Goal: Task Accomplishment & Management: Use online tool/utility

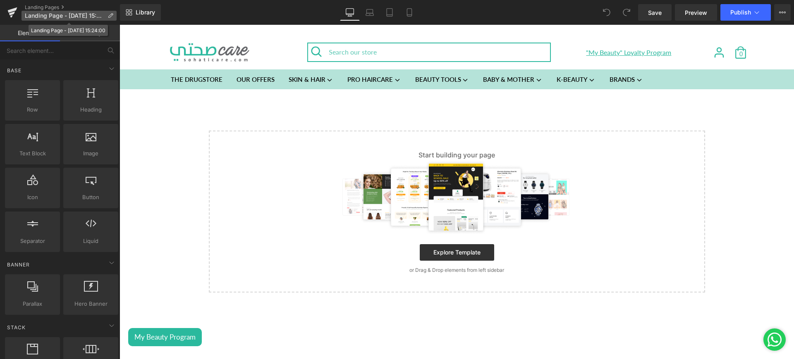
click at [108, 11] on p "Landing Page - [DATE] 15:24:00" at bounding box center [68, 16] width 95 height 10
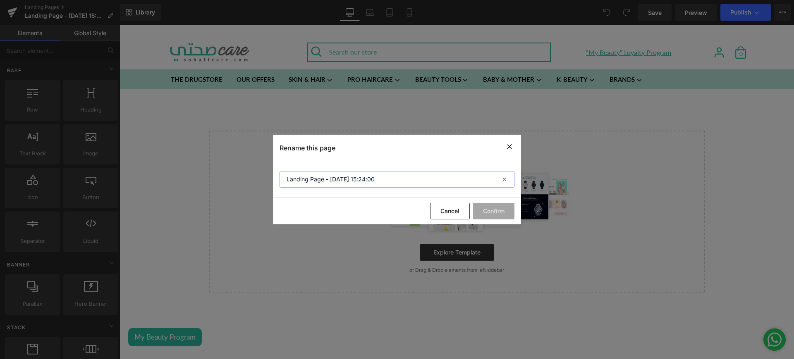
click at [310, 174] on input "Landing Page - [DATE] 15:24:00" at bounding box center [396, 179] width 235 height 17
type input "[PERSON_NAME] | Boho rodeo"
click at [489, 209] on button "Confirm" at bounding box center [493, 211] width 41 height 17
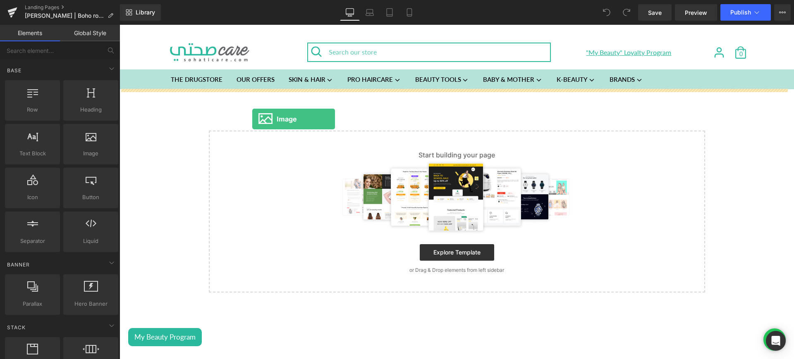
drag, startPoint x: 222, startPoint y: 188, endPoint x: 280, endPoint y: 126, distance: 84.2
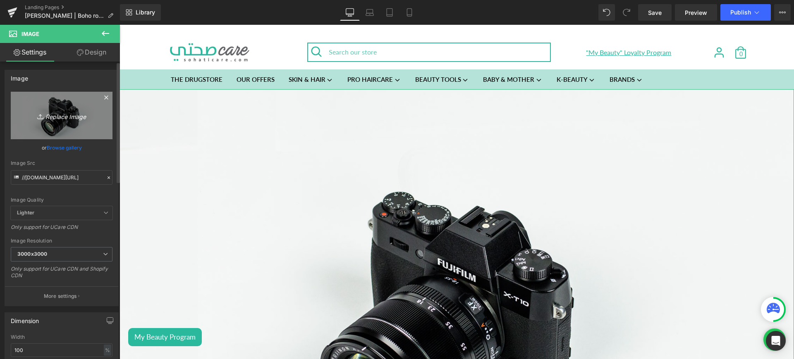
click at [72, 115] on icon "Replace Image" at bounding box center [62, 115] width 66 height 10
type input "C:\fakepath\boho.jpg"
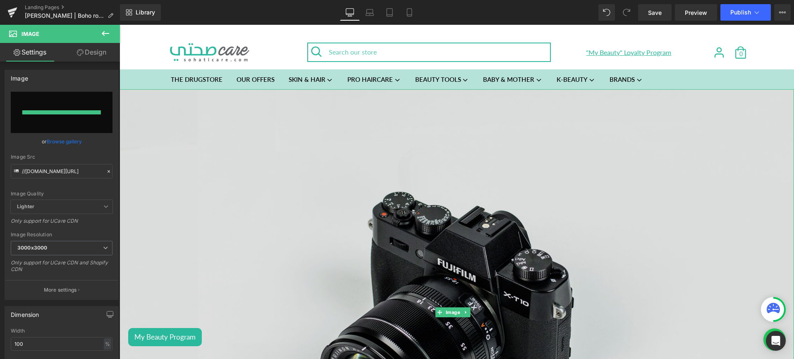
type input "[URL][DOMAIN_NAME]"
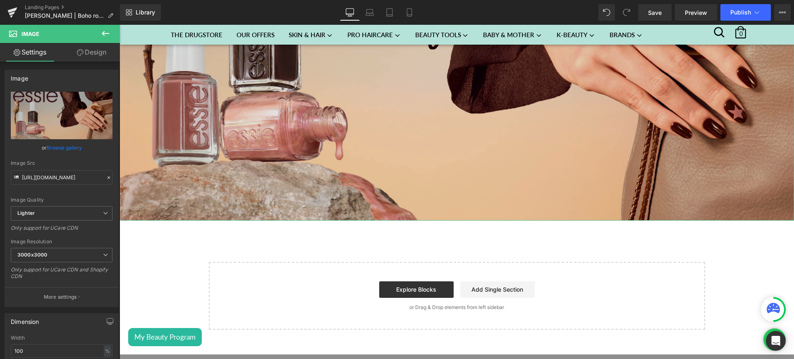
scroll to position [255, 0]
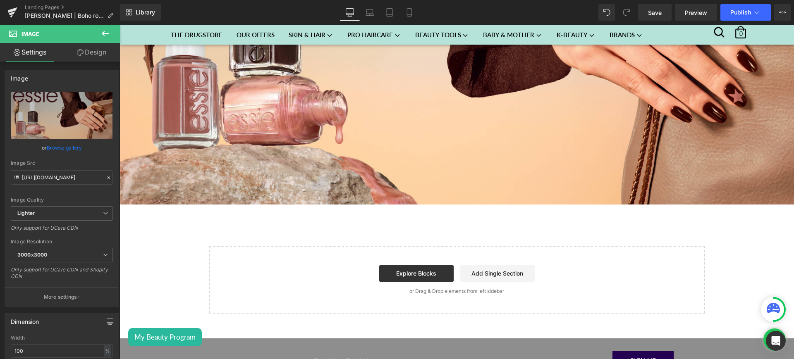
click at [106, 31] on icon at bounding box center [105, 34] width 10 height 10
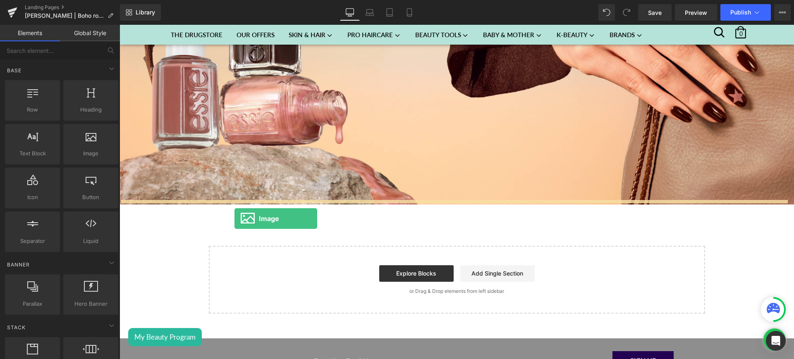
drag, startPoint x: 217, startPoint y: 169, endPoint x: 246, endPoint y: 234, distance: 71.1
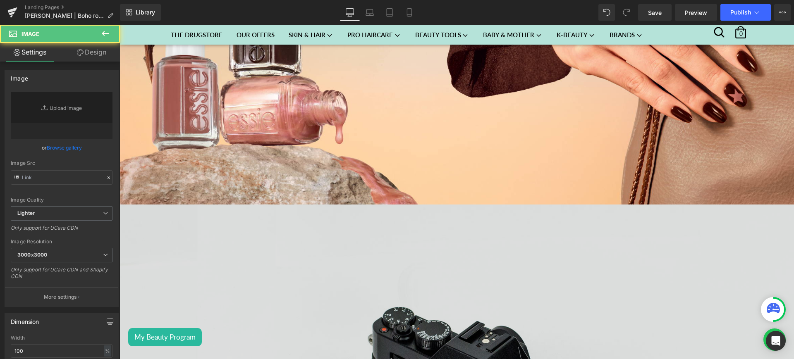
type input "//[DOMAIN_NAME][URL]"
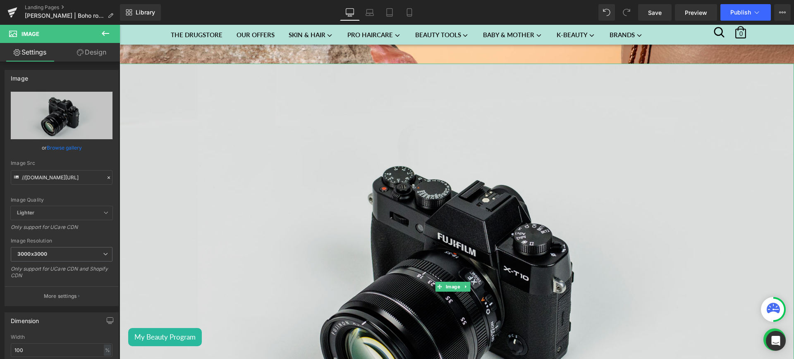
scroll to position [400, 0]
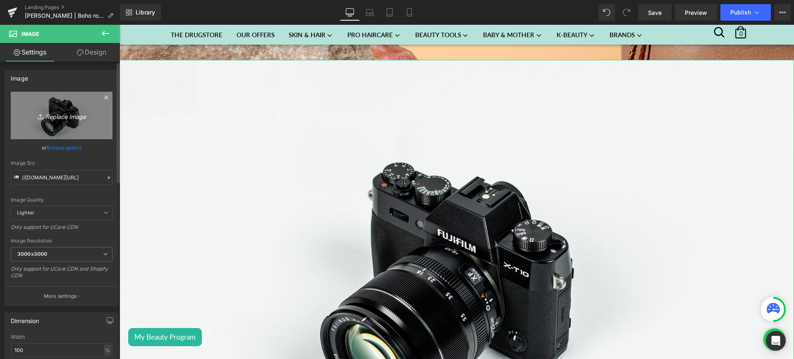
click at [79, 114] on icon "Replace Image" at bounding box center [62, 115] width 66 height 10
type input "C:\fakepath\boho1.jpg"
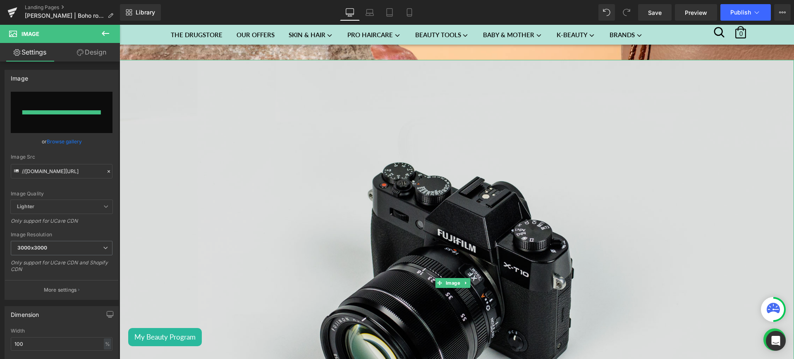
type input "[URL][DOMAIN_NAME]"
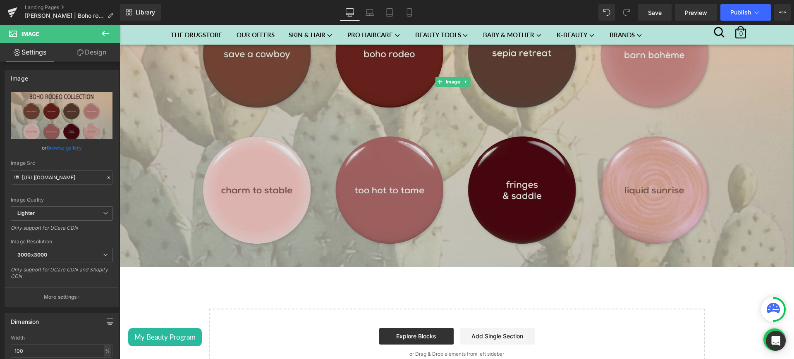
scroll to position [567, 0]
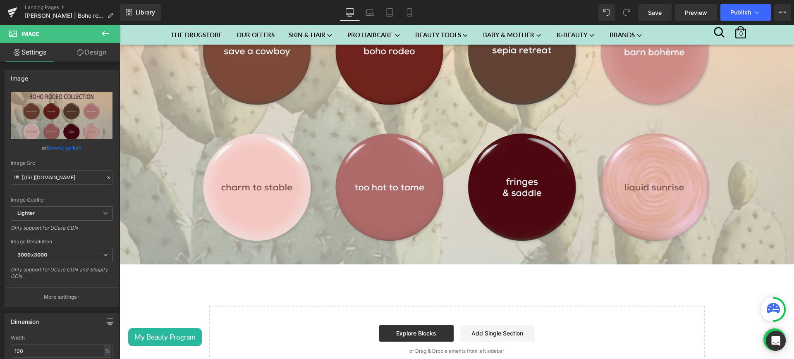
click at [102, 32] on icon at bounding box center [105, 34] width 10 height 10
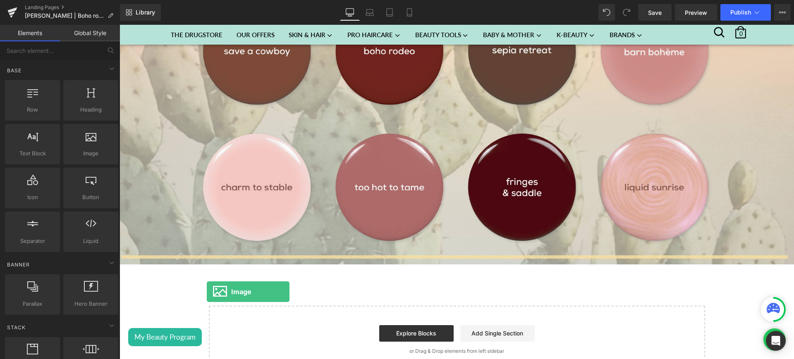
drag, startPoint x: 208, startPoint y: 176, endPoint x: 207, endPoint y: 293, distance: 117.0
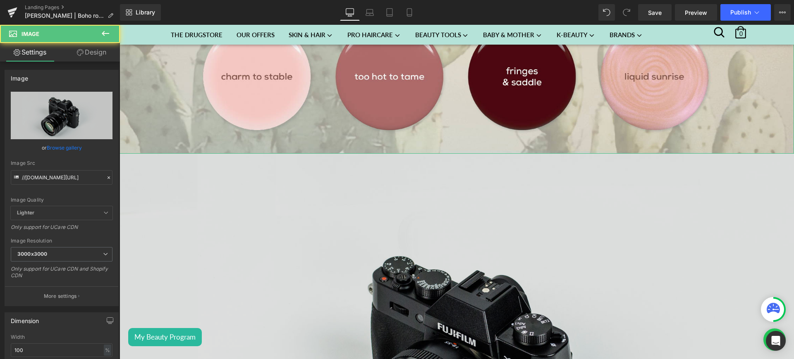
scroll to position [682, 0]
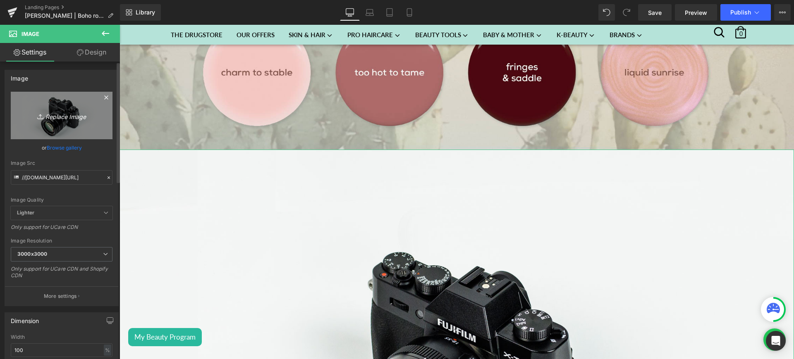
click at [88, 112] on icon "Replace Image" at bounding box center [62, 115] width 66 height 10
type input "C:\fakepath\boho2.jpg"
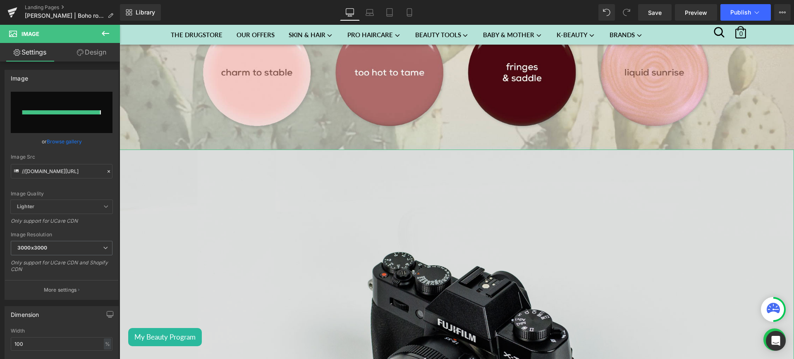
type input "[URL][DOMAIN_NAME]"
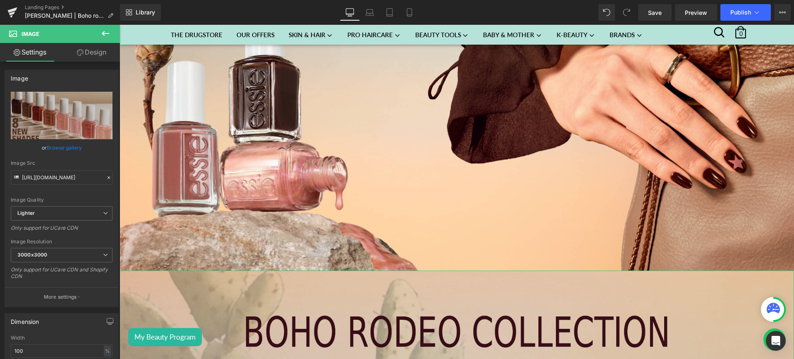
scroll to position [188, 0]
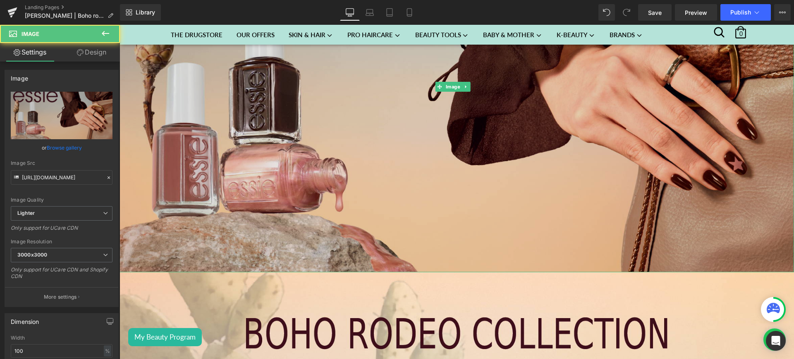
click at [208, 194] on img at bounding box center [456, 87] width 674 height 371
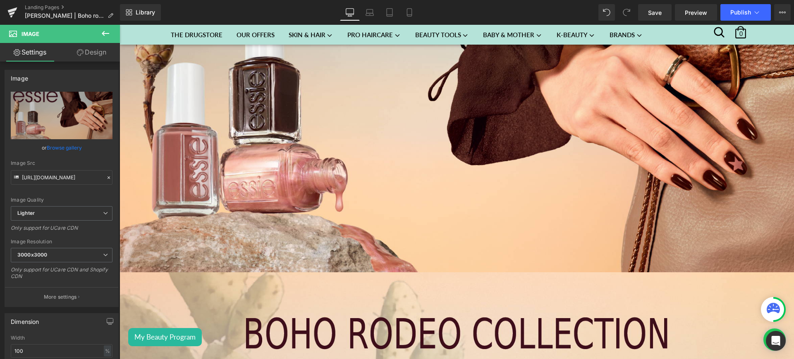
click at [107, 29] on icon at bounding box center [105, 34] width 10 height 10
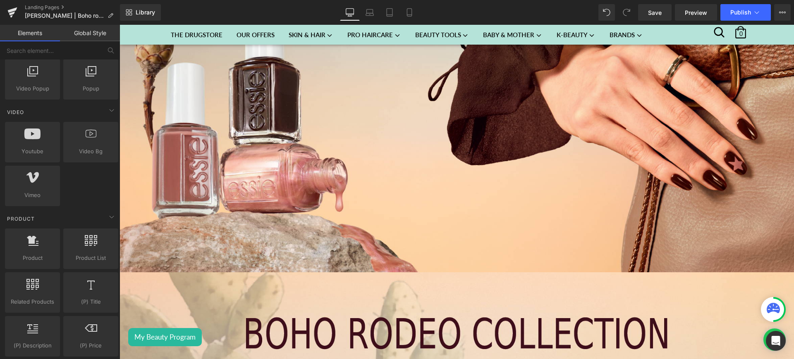
scroll to position [513, 0]
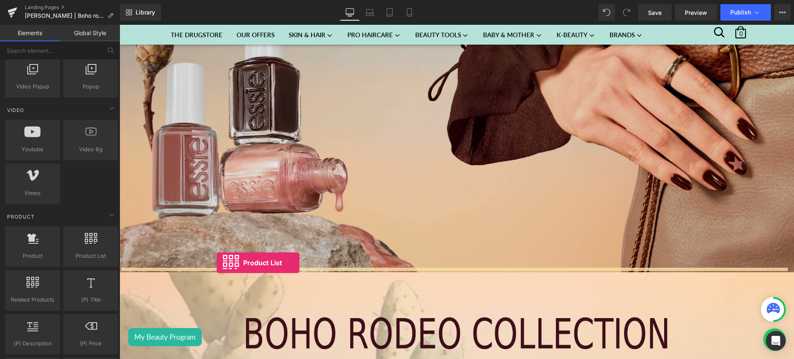
drag, startPoint x: 221, startPoint y: 275, endPoint x: 217, endPoint y: 263, distance: 12.8
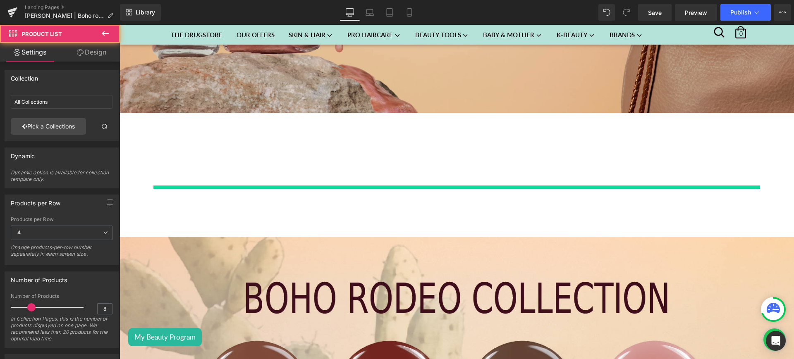
scroll to position [348, 0]
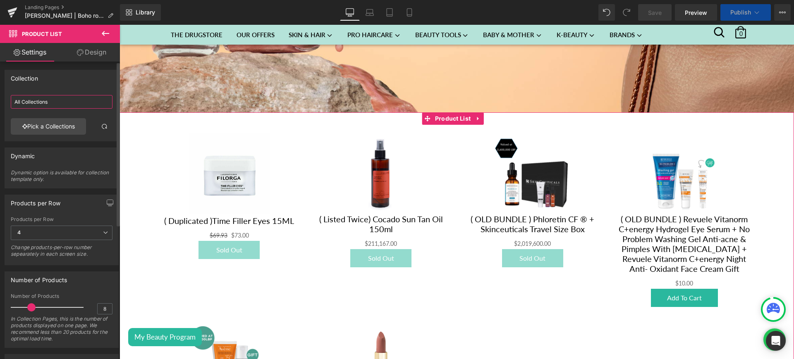
click at [56, 103] on input "All Collections" at bounding box center [62, 102] width 102 height 14
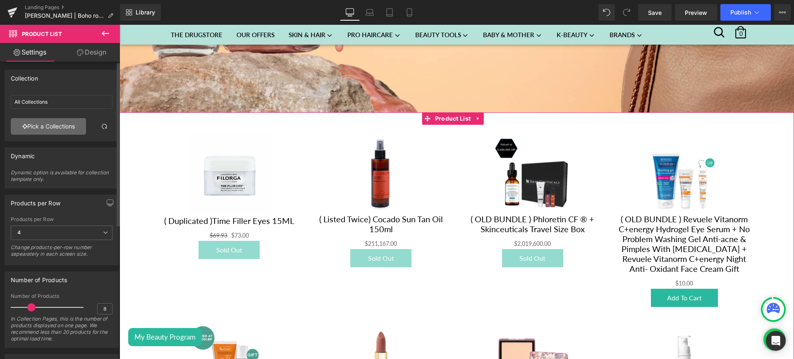
click at [63, 127] on link "Pick a Collections" at bounding box center [48, 126] width 75 height 17
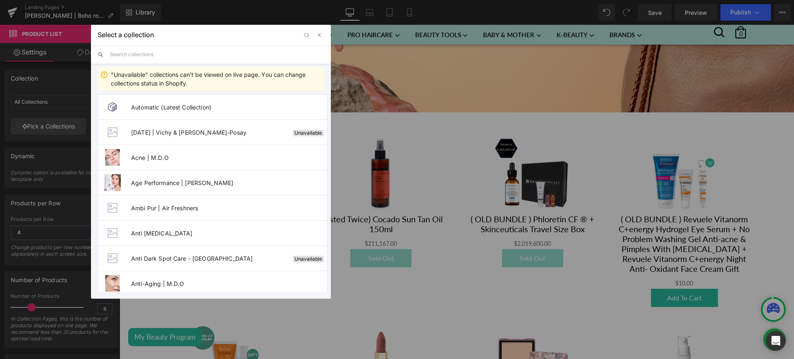
click at [133, 50] on input "text" at bounding box center [217, 54] width 214 height 18
paste input "Boho rodeo collection"
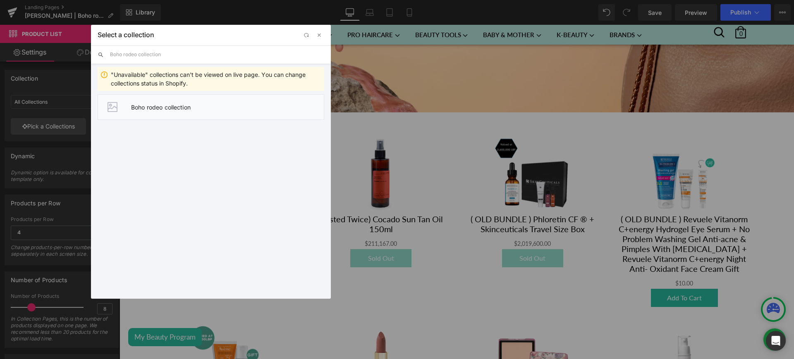
type input "Boho rodeo collection"
click at [181, 110] on span "Boho rodeo collection" at bounding box center [227, 107] width 193 height 7
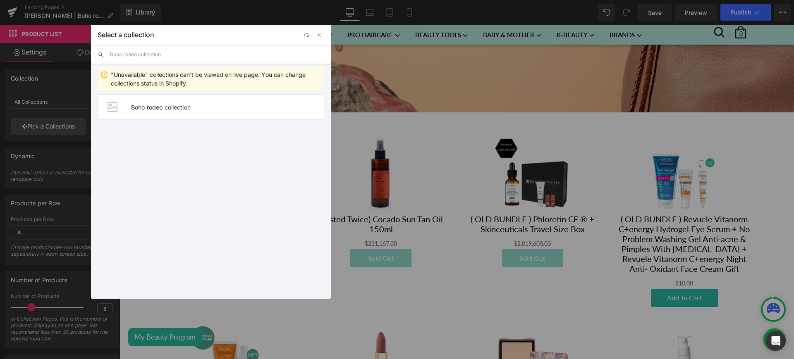
type input "Boho rodeo collection"
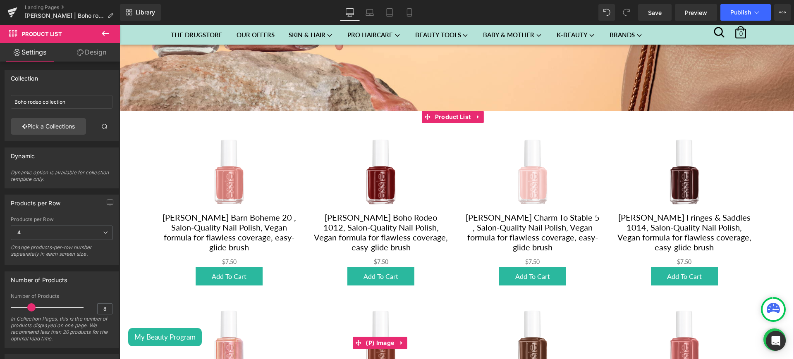
scroll to position [348, 0]
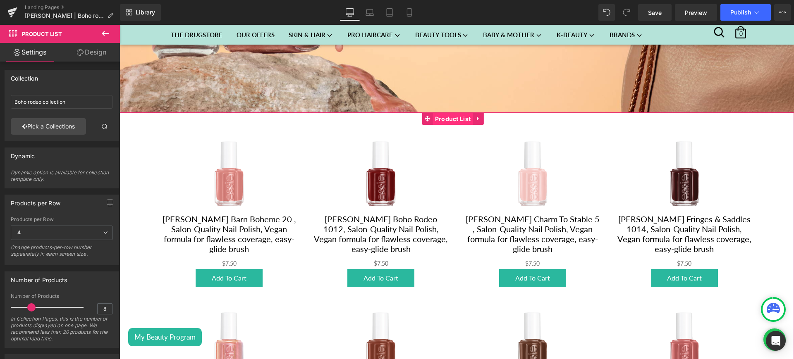
click at [448, 116] on span "Product List" at bounding box center [453, 119] width 40 height 12
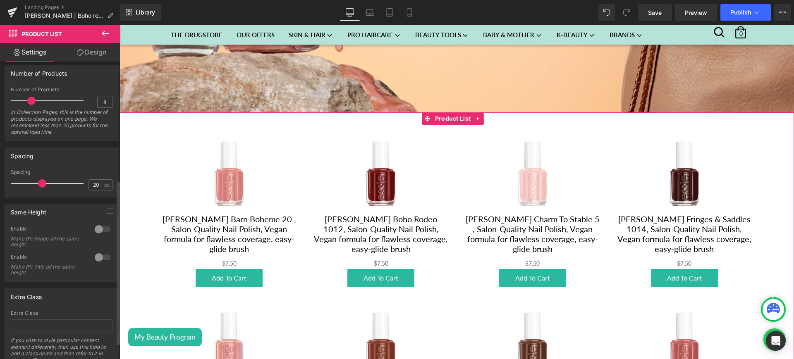
scroll to position [214, 0]
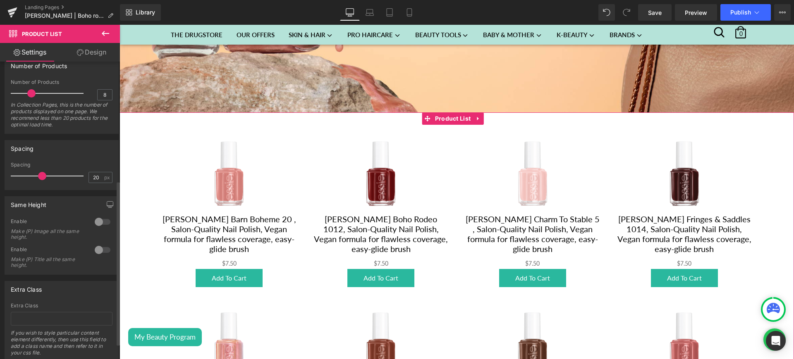
click at [93, 248] on div at bounding box center [103, 249] width 20 height 13
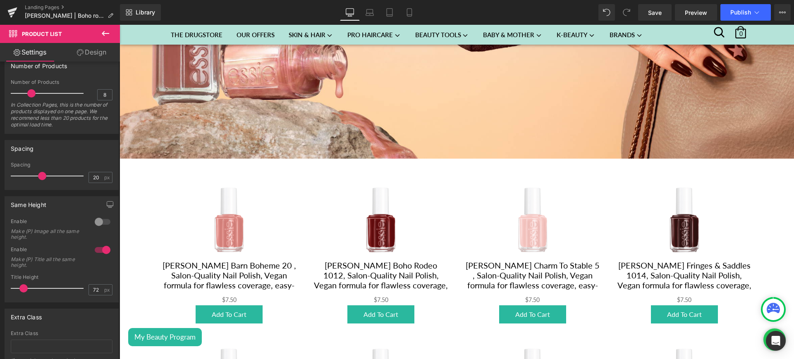
scroll to position [300, 0]
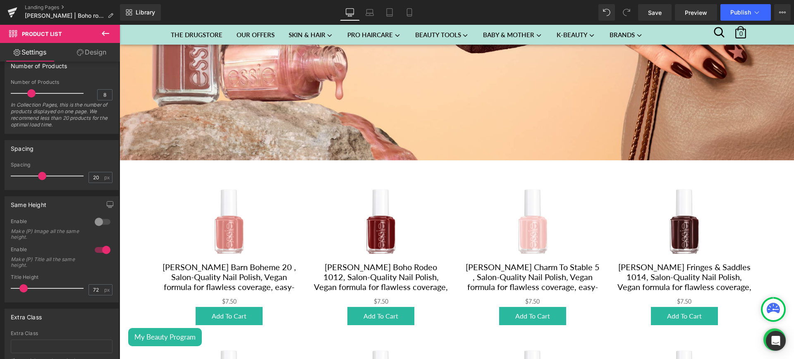
click at [98, 29] on button at bounding box center [105, 34] width 29 height 18
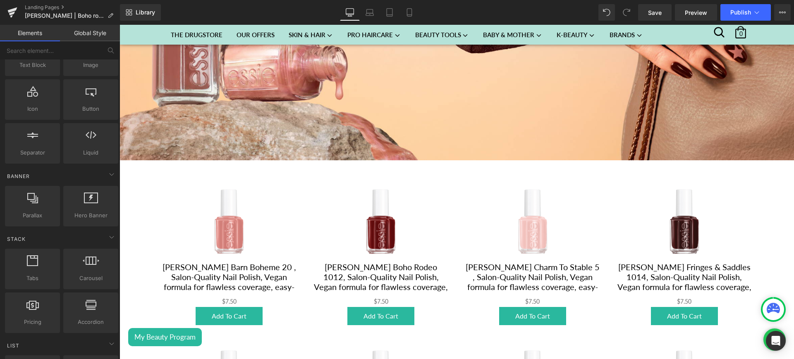
scroll to position [0, 0]
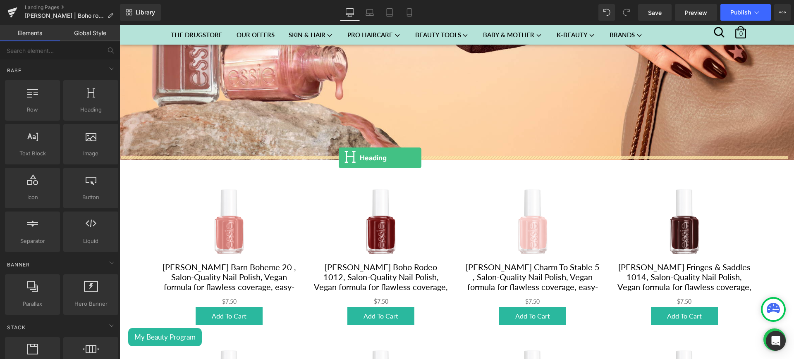
drag, startPoint x: 220, startPoint y: 129, endPoint x: 339, endPoint y: 158, distance: 121.8
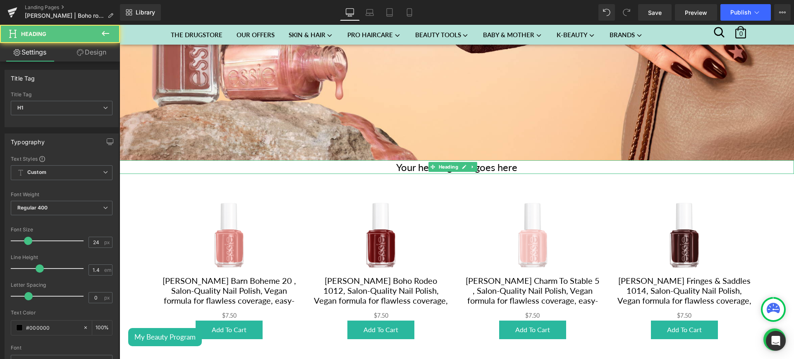
click at [525, 160] on h1 "Your heading text goes here" at bounding box center [456, 167] width 674 height 14
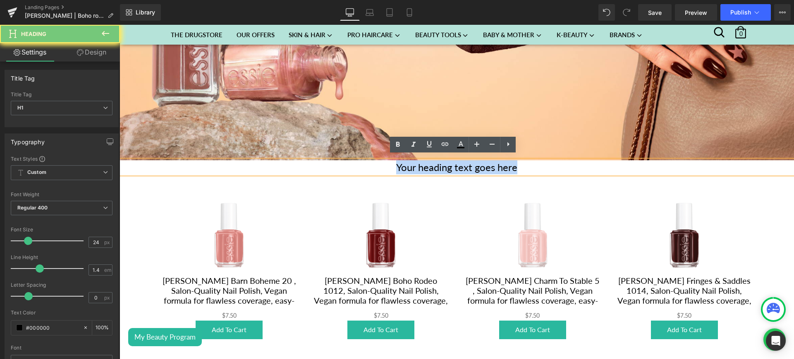
click at [525, 160] on h1 "Your heading text goes here" at bounding box center [456, 167] width 674 height 14
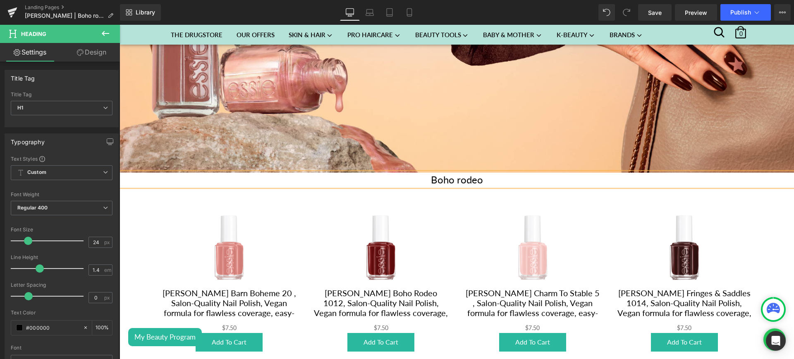
scroll to position [287, 0]
click at [484, 173] on h1 "Boho rodeo" at bounding box center [456, 180] width 674 height 14
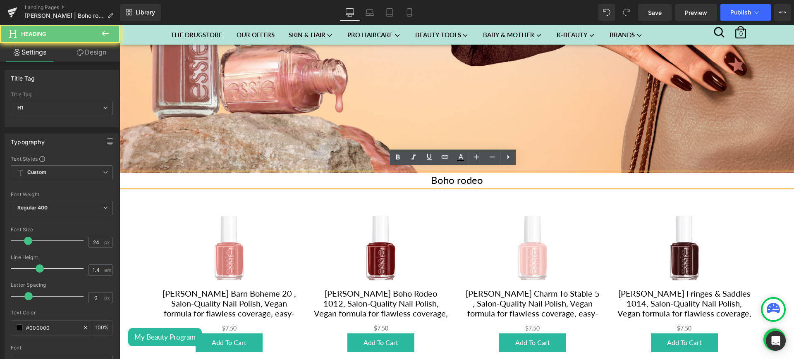
click at [484, 173] on h1 "Boho rodeo" at bounding box center [456, 180] width 674 height 14
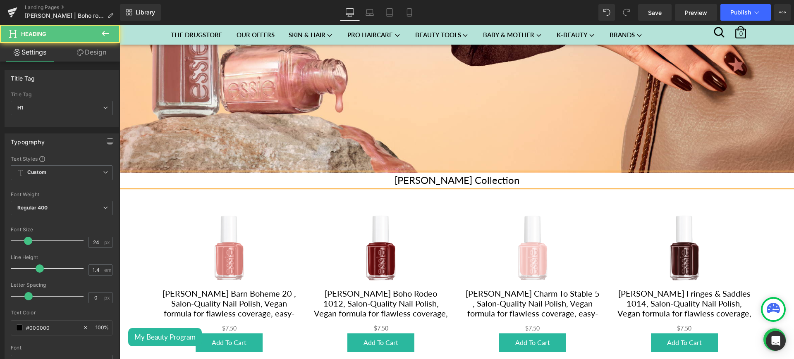
click at [446, 174] on h1 "[PERSON_NAME] Collection" at bounding box center [456, 180] width 674 height 14
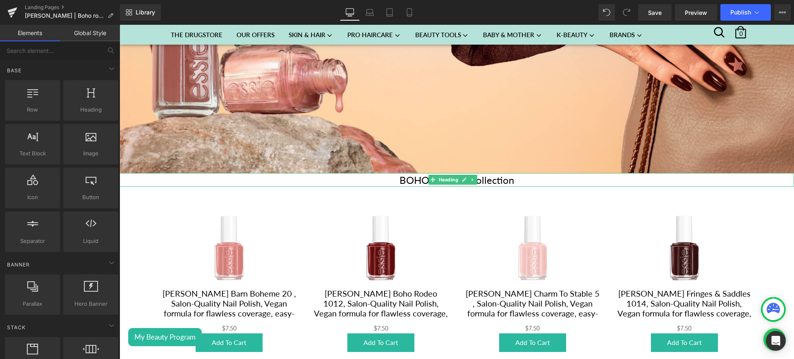
click at [405, 176] on h1 "BOHO RODEO Collection" at bounding box center [456, 180] width 674 height 14
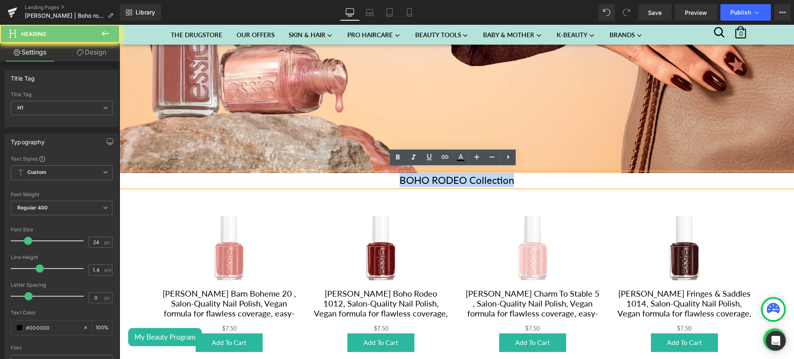
click at [405, 176] on h1 "BOHO RODEO Collection" at bounding box center [456, 180] width 674 height 14
click at [458, 176] on h1 "BOHO RODEO Collection" at bounding box center [456, 180] width 674 height 14
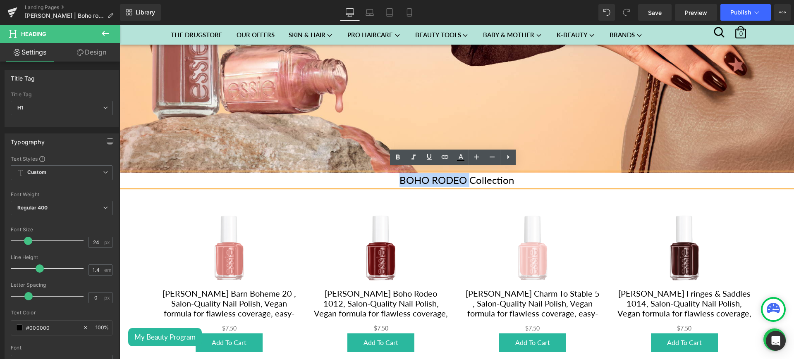
drag, startPoint x: 466, startPoint y: 174, endPoint x: 391, endPoint y: 172, distance: 75.7
click at [391, 173] on h1 "BOHO RODEO Collection" at bounding box center [456, 180] width 674 height 14
click at [462, 159] on icon at bounding box center [460, 156] width 5 height 5
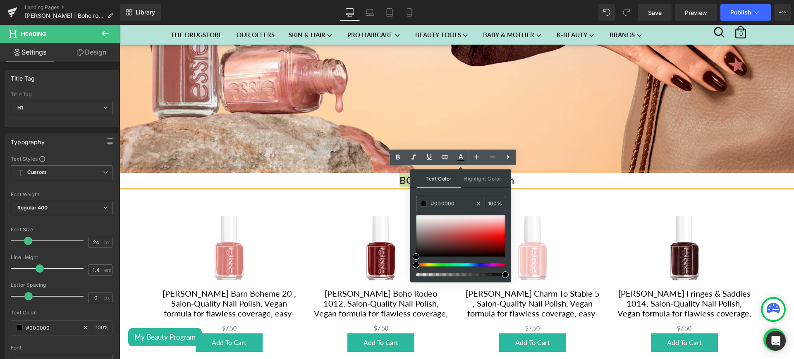
click at [446, 201] on input "#000000" at bounding box center [453, 203] width 45 height 9
paste input "431713"
click at [457, 155] on icon at bounding box center [461, 158] width 10 height 10
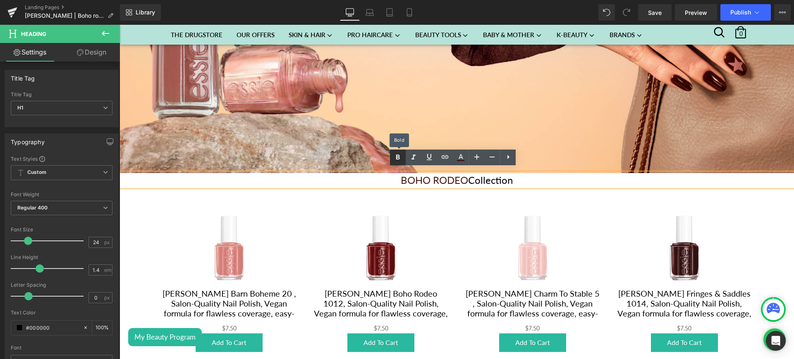
click at [397, 154] on icon at bounding box center [398, 158] width 10 height 10
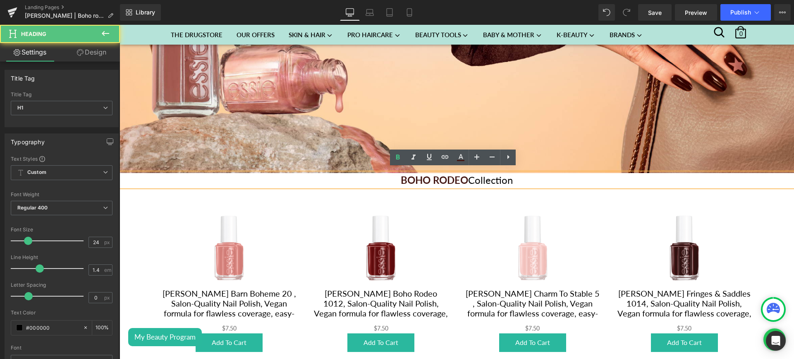
click at [502, 176] on h1 "BOHO RODEO Collection" at bounding box center [456, 180] width 674 height 14
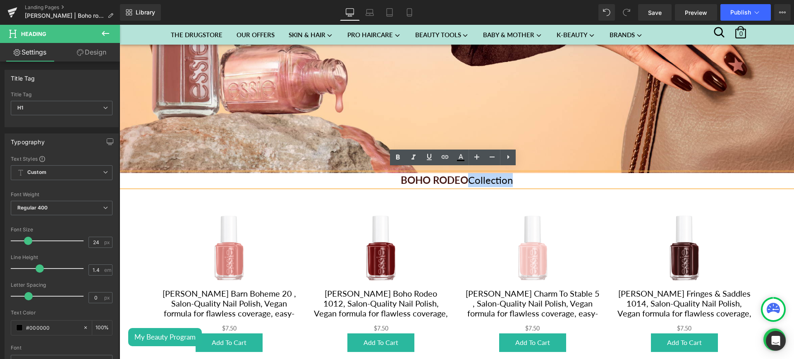
drag, startPoint x: 518, startPoint y: 177, endPoint x: 465, endPoint y: 174, distance: 52.6
click at [465, 174] on h1 "BOHO RODEO Collection" at bounding box center [456, 180] width 674 height 14
click at [457, 161] on icon at bounding box center [460, 160] width 7 height 1
type input "#000000"
type input "100"
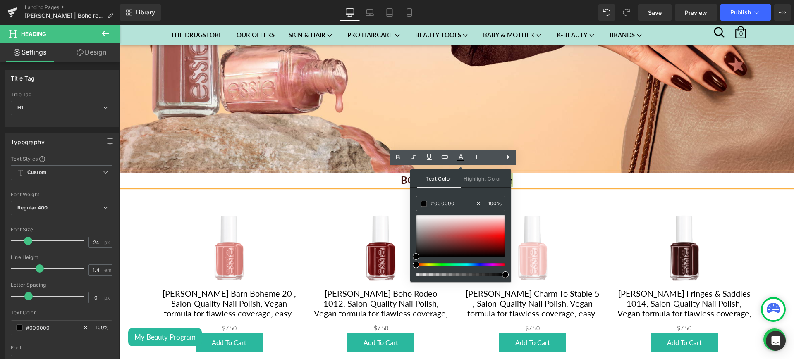
click at [444, 202] on input "#000000" at bounding box center [453, 203] width 45 height 9
paste input "431713"
drag, startPoint x: 465, startPoint y: 246, endPoint x: 443, endPoint y: 243, distance: 22.2
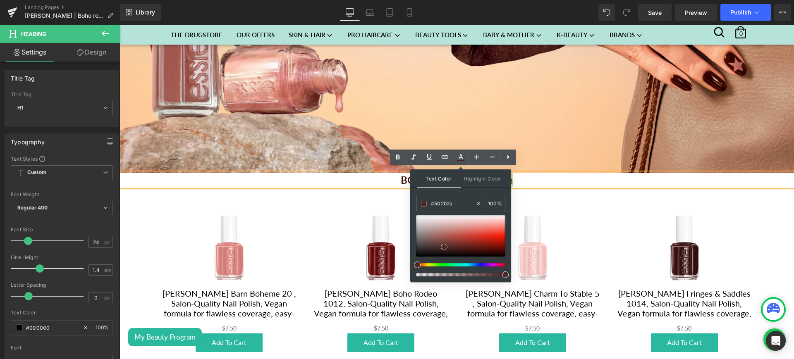
click at [443, 244] on span at bounding box center [444, 247] width 7 height 7
click at [443, 243] on span at bounding box center [442, 243] width 7 height 7
type input "#6d3b3a"
click at [463, 159] on icon at bounding box center [461, 158] width 10 height 10
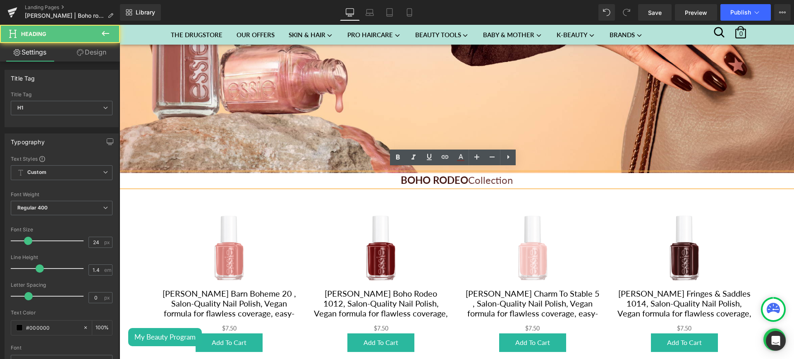
click at [515, 175] on h1 "BOHO RODEO Collection" at bounding box center [456, 180] width 674 height 14
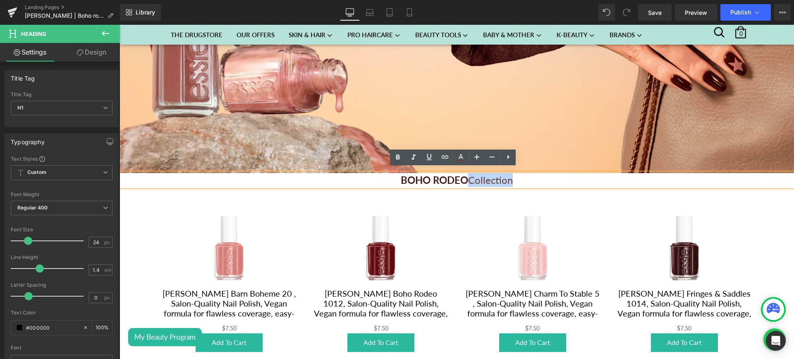
drag, startPoint x: 515, startPoint y: 175, endPoint x: 466, endPoint y: 178, distance: 48.9
click at [466, 178] on h1 "BOHO RODEO Collection" at bounding box center [456, 180] width 674 height 14
click at [415, 153] on icon at bounding box center [413, 158] width 10 height 10
click at [518, 176] on h1 "BOHO RODEO Collection" at bounding box center [456, 180] width 674 height 14
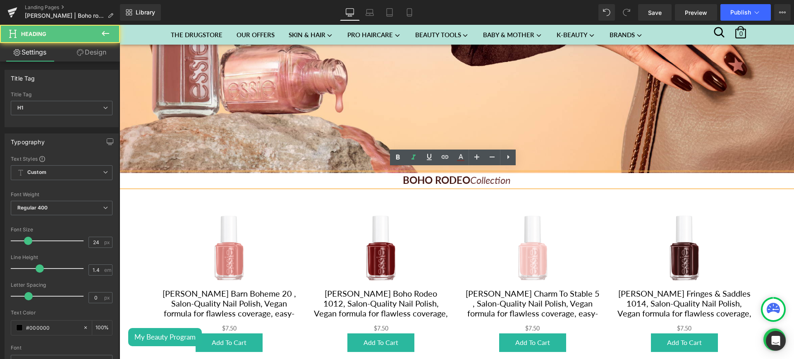
click at [470, 180] on span "Collection" at bounding box center [490, 180] width 41 height 12
click at [458, 178] on span "BOHO RODEO" at bounding box center [436, 180] width 67 height 12
click at [522, 173] on h1 "BOHO RODEO Collection" at bounding box center [456, 180] width 674 height 14
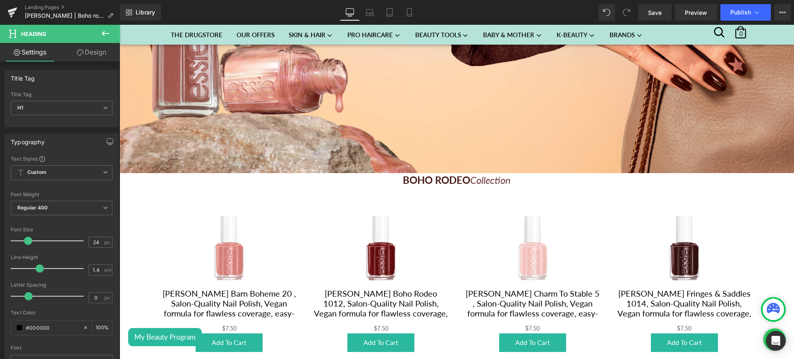
click at [103, 28] on button at bounding box center [105, 34] width 29 height 18
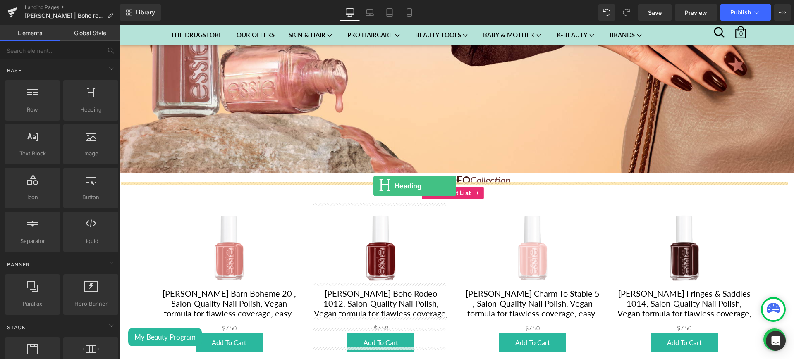
drag, startPoint x: 211, startPoint y: 128, endPoint x: 373, endPoint y: 186, distance: 172.4
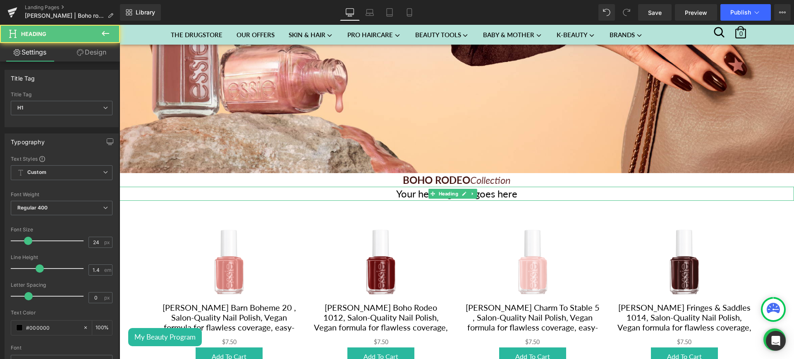
click at [534, 187] on h1 "Your heading text goes here" at bounding box center [456, 194] width 674 height 14
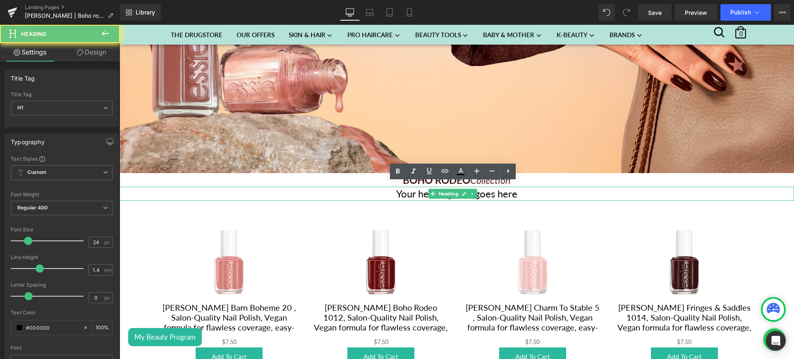
click at [534, 187] on h1 "Your heading text goes here" at bounding box center [456, 194] width 674 height 14
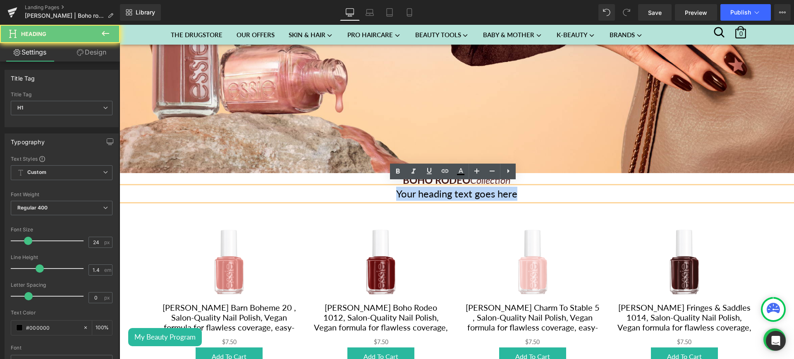
click at [534, 187] on h1 "Your heading text goes here" at bounding box center [456, 194] width 674 height 14
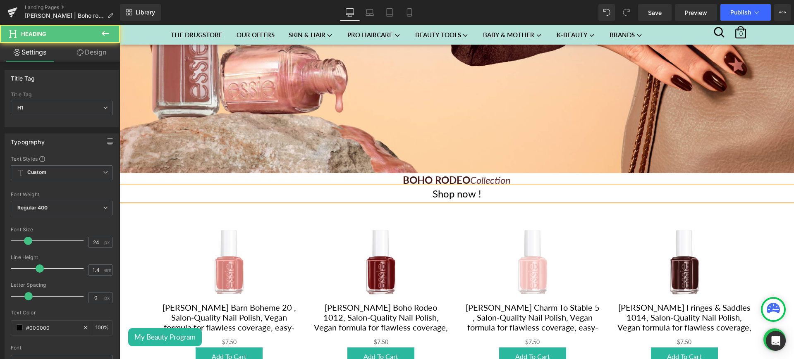
drag, startPoint x: 484, startPoint y: 188, endPoint x: 416, endPoint y: 186, distance: 68.3
click at [416, 187] on h1 "Shop now !" at bounding box center [456, 194] width 674 height 14
click at [523, 191] on h1 "Shop now !" at bounding box center [456, 194] width 674 height 14
click at [544, 187] on div "Shop now !" at bounding box center [456, 194] width 674 height 14
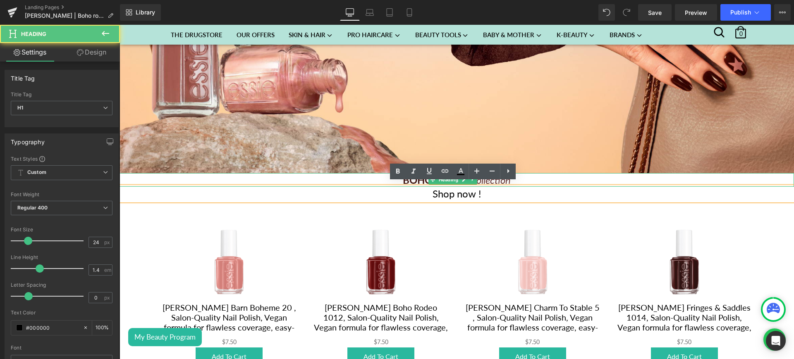
click at [540, 175] on h1 "BOHO RODEO Collection" at bounding box center [456, 180] width 674 height 14
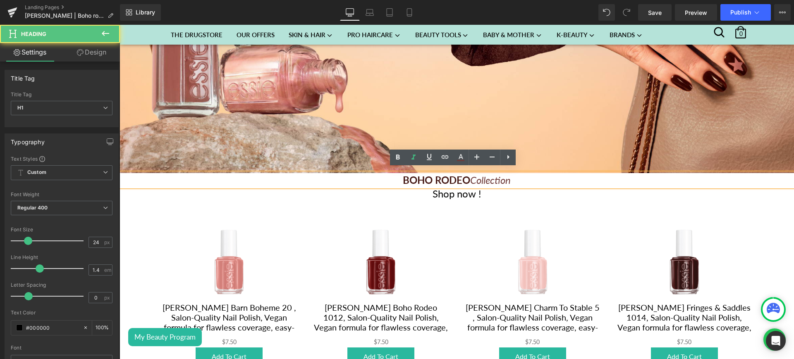
click at [414, 176] on span "BOHO RODEO" at bounding box center [436, 180] width 67 height 12
click at [466, 160] on link at bounding box center [461, 158] width 16 height 16
type input "#431713"
type input "100"
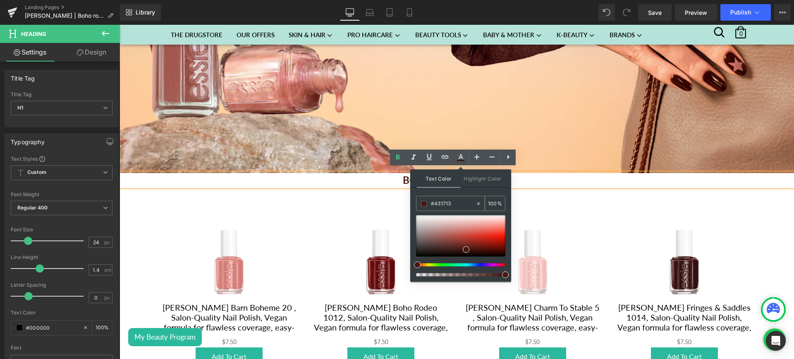
click at [448, 200] on input "#431713" at bounding box center [453, 203] width 45 height 9
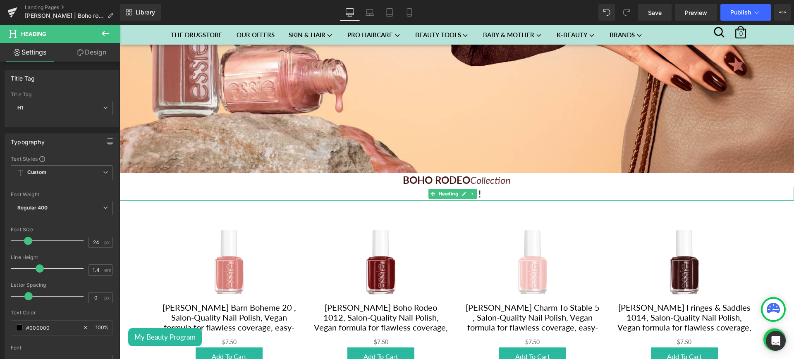
click at [497, 187] on h1 "Shop now !" at bounding box center [456, 194] width 674 height 14
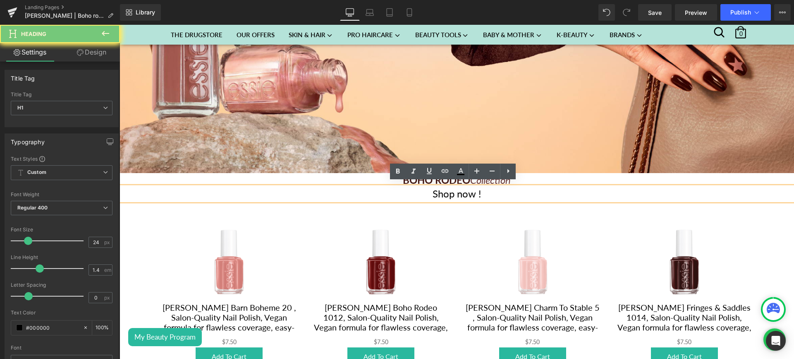
click at [497, 187] on h1 "Shop now !" at bounding box center [456, 194] width 674 height 14
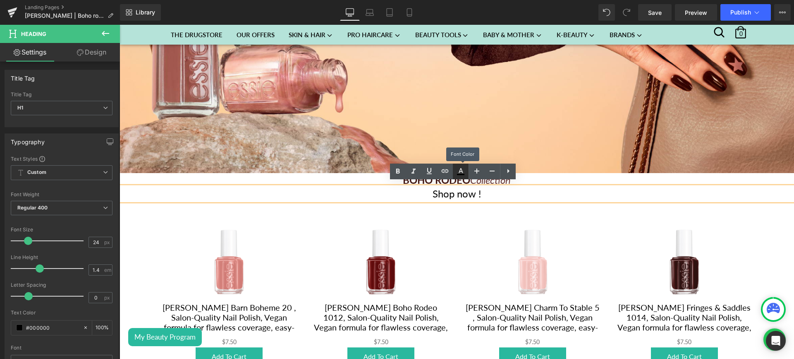
click at [463, 169] on icon at bounding box center [461, 172] width 10 height 10
type input "#000000"
type input "100"
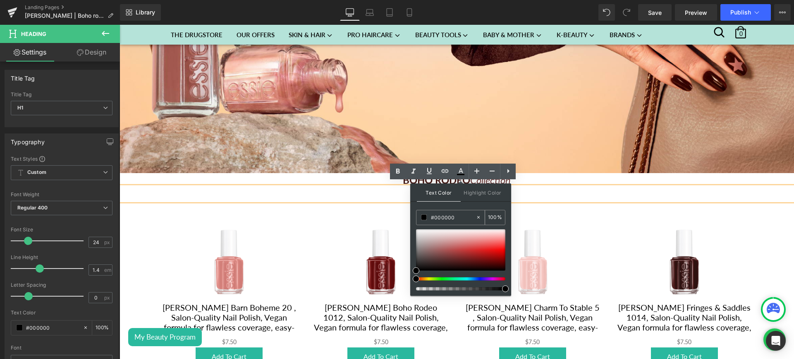
click at [448, 217] on input "#000000" at bounding box center [453, 217] width 45 height 9
paste input "431713"
type input "#431713"
click at [464, 167] on icon at bounding box center [461, 172] width 10 height 10
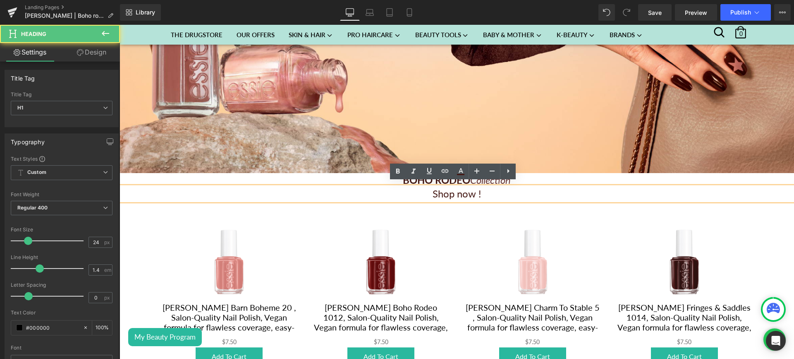
click at [502, 191] on h1 "Shop now !" at bounding box center [456, 194] width 674 height 14
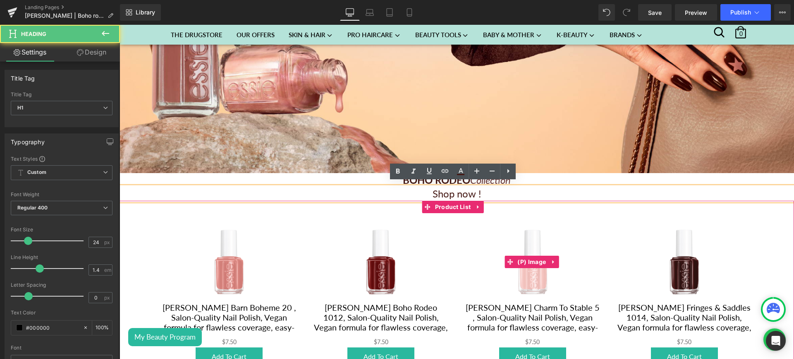
click at [495, 222] on img at bounding box center [532, 262] width 81 height 81
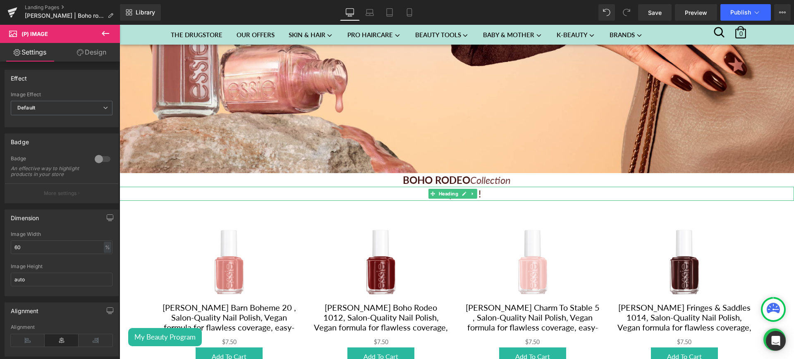
click at [517, 187] on h1 "Shop now !" at bounding box center [456, 194] width 674 height 14
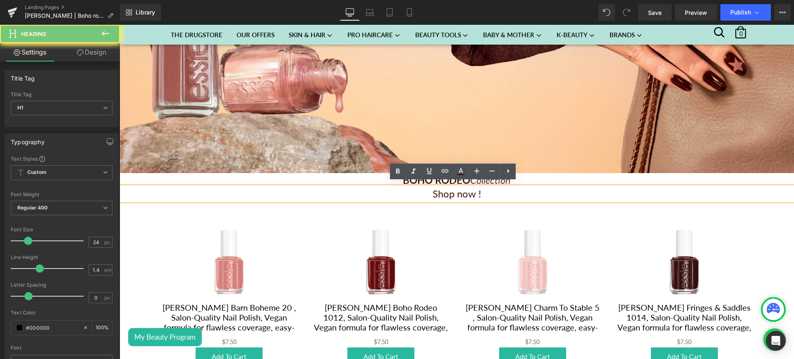
click at [517, 187] on h1 "Shop now !" at bounding box center [456, 194] width 674 height 14
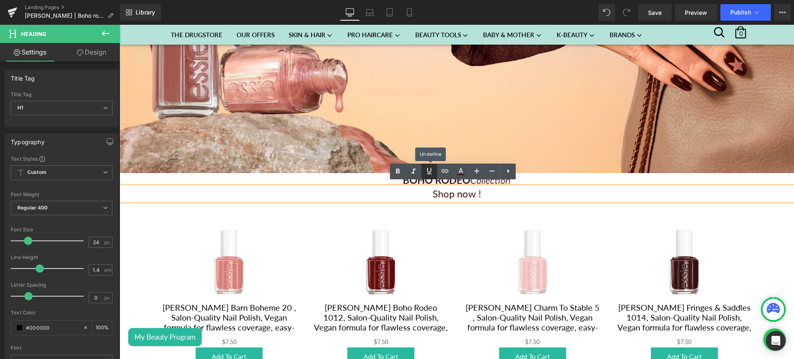
click at [433, 169] on icon at bounding box center [429, 171] width 10 height 10
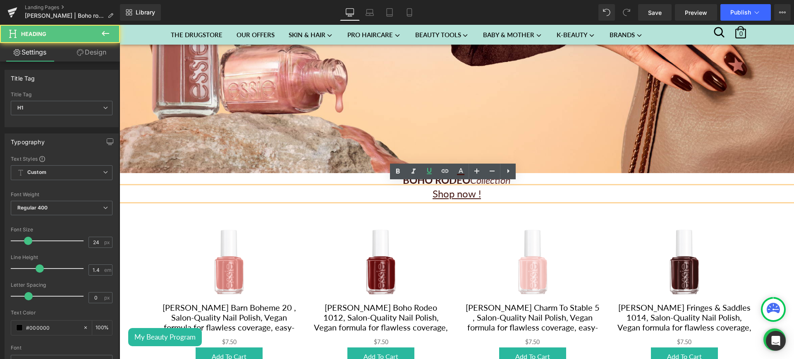
click at [492, 187] on h1 "Shop now !" at bounding box center [456, 194] width 674 height 14
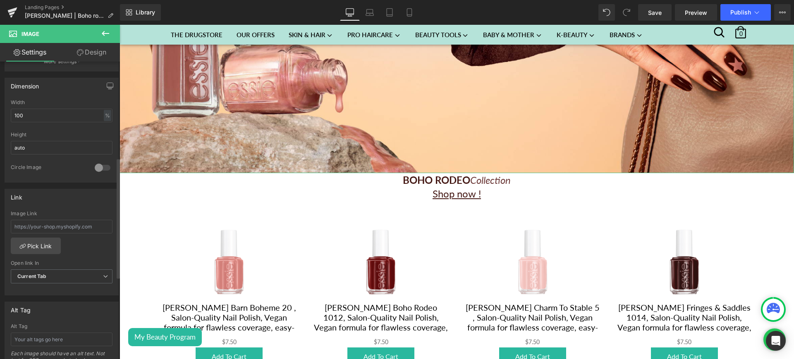
scroll to position [237, 0]
click at [43, 242] on link "Pick Link" at bounding box center [36, 244] width 50 height 17
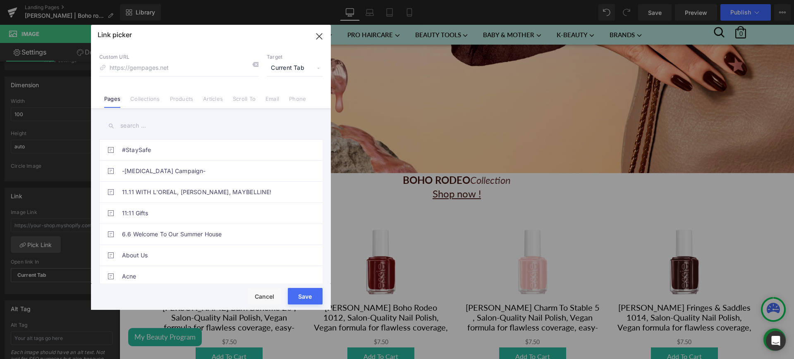
click at [152, 105] on div "Link picker Back to Library Insert Custom URL Target Current Tab Current Tab Ne…" at bounding box center [211, 167] width 240 height 285
click at [151, 101] on link "Collections" at bounding box center [144, 101] width 29 height 12
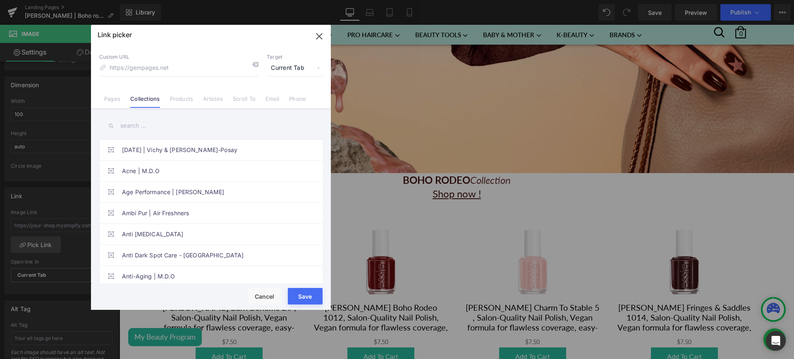
click at [141, 126] on input "text" at bounding box center [210, 126] width 223 height 19
paste input "Boho rodeo collection"
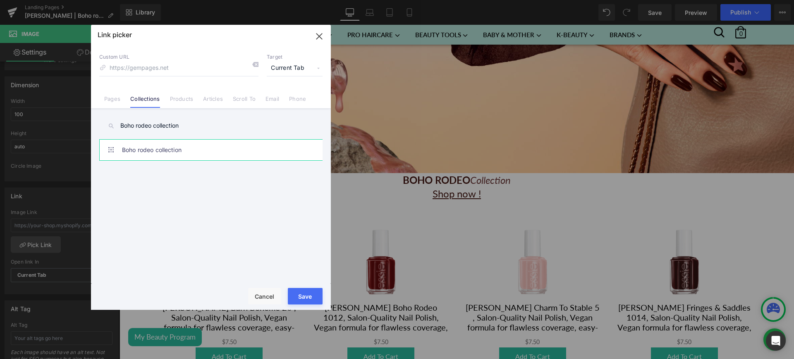
type input "Boho rodeo collection"
click at [180, 148] on link "Boho rodeo collection" at bounding box center [213, 150] width 182 height 21
type input "/collections/boho-rodeo-collection"
click at [302, 296] on button "Save" at bounding box center [305, 296] width 35 height 17
type input "/collections/boho-rodeo-collection"
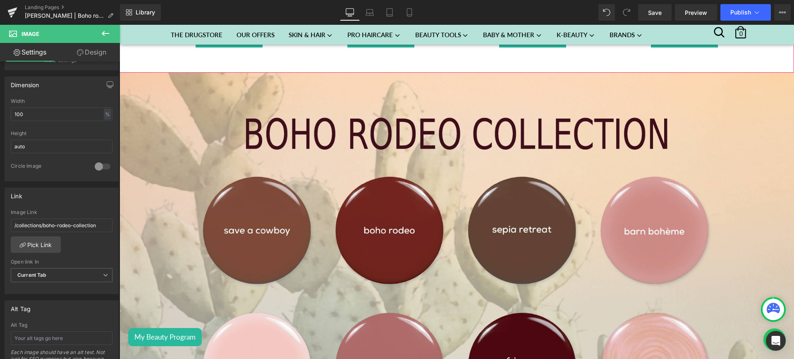
scroll to position [799, 0]
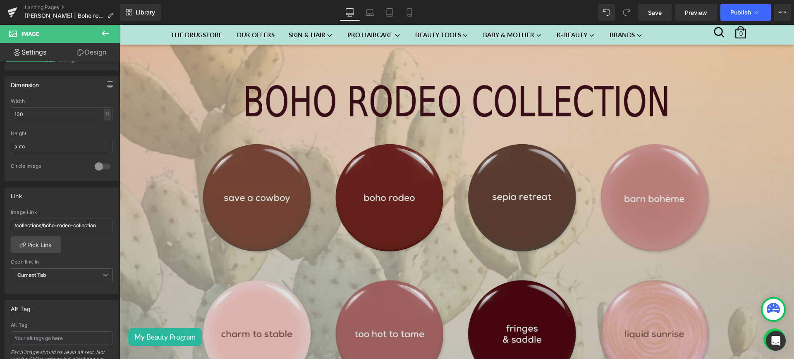
click at [302, 191] on img at bounding box center [456, 225] width 674 height 371
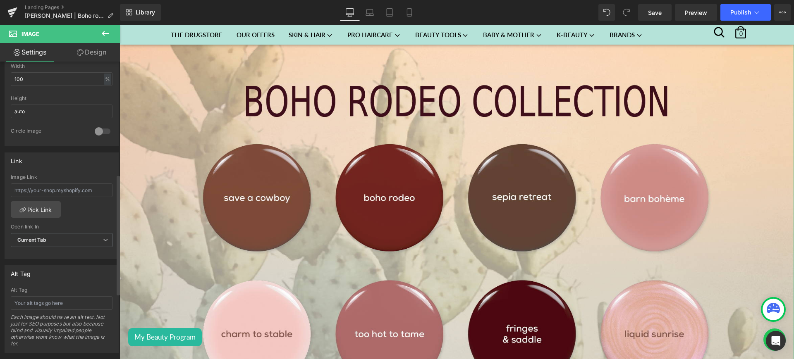
scroll to position [277, 0]
click at [29, 201] on link "Pick Link" at bounding box center [36, 204] width 50 height 17
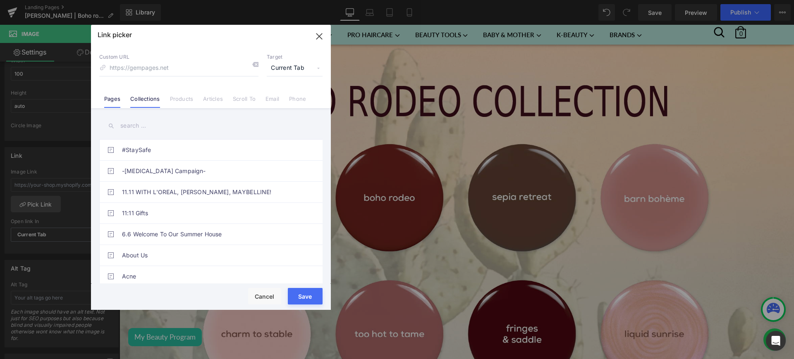
click at [139, 100] on link "Collections" at bounding box center [144, 101] width 29 height 12
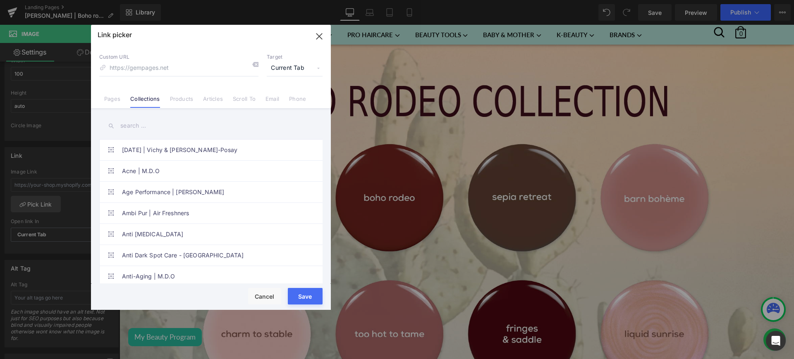
click at [147, 126] on input "text" at bounding box center [210, 126] width 223 height 19
paste input "Boho rodeo collection"
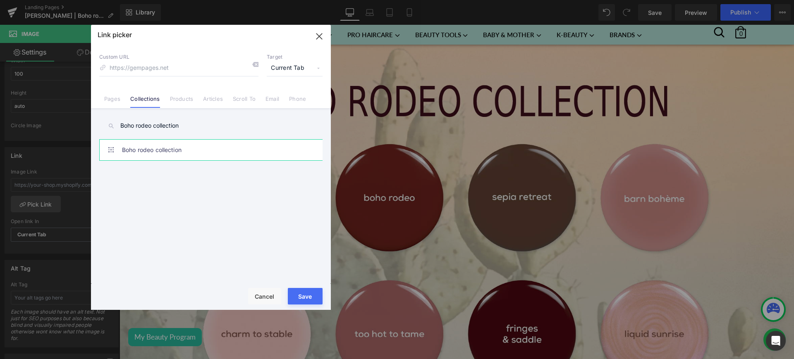
type input "Boho rodeo collection"
click at [203, 155] on link "Boho rodeo collection" at bounding box center [213, 150] width 182 height 21
type input "/collections/boho-rodeo-collection"
click at [299, 301] on button "Save" at bounding box center [305, 296] width 35 height 17
type input "/collections/boho-rodeo-collection"
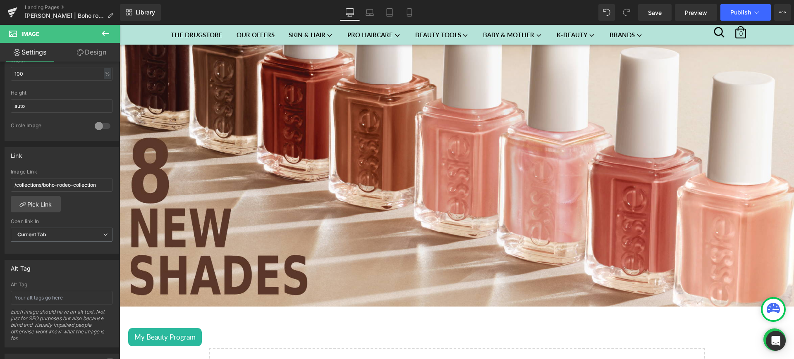
scroll to position [1279, 0]
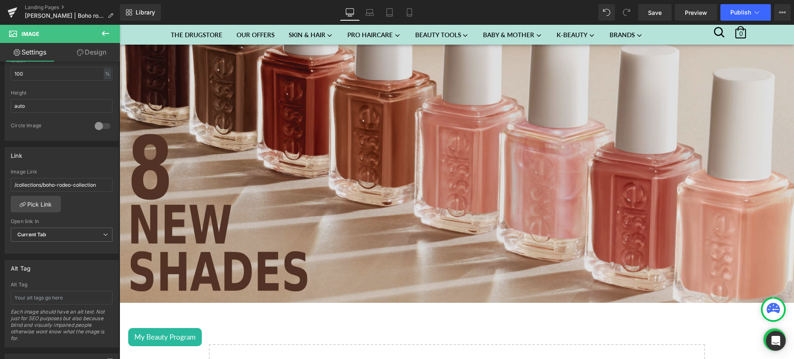
click at [199, 181] on img at bounding box center [456, 117] width 674 height 371
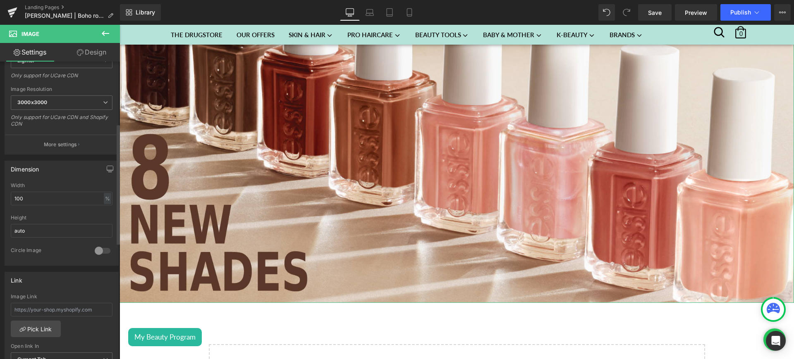
scroll to position [155, 0]
click at [42, 327] on link "Pick Link" at bounding box center [36, 327] width 50 height 17
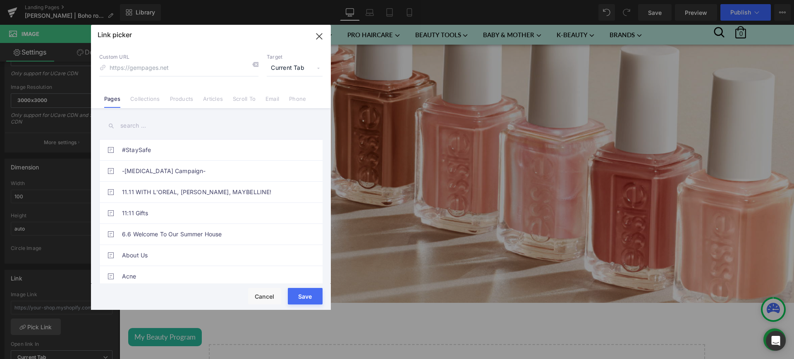
click at [139, 104] on link "Collections" at bounding box center [144, 101] width 29 height 12
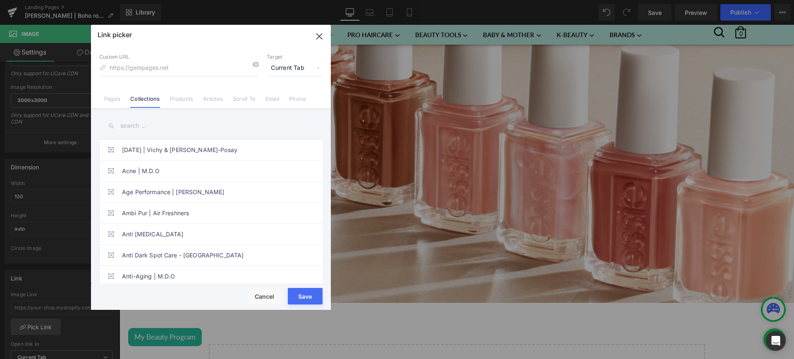
click at [139, 132] on input "text" at bounding box center [210, 126] width 223 height 19
paste input "Boho rodeo collection"
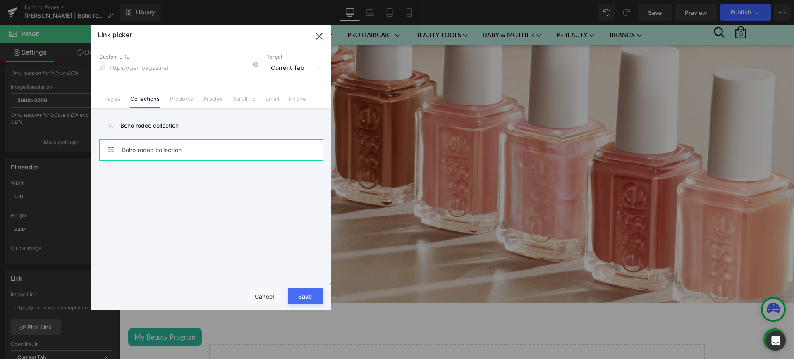
type input "Boho rodeo collection"
click at [193, 155] on link "Boho rodeo collection" at bounding box center [213, 150] width 182 height 21
type input "/collections/boho-rodeo-collection"
click at [303, 301] on button "Save" at bounding box center [305, 296] width 35 height 17
type input "/collections/boho-rodeo-collection"
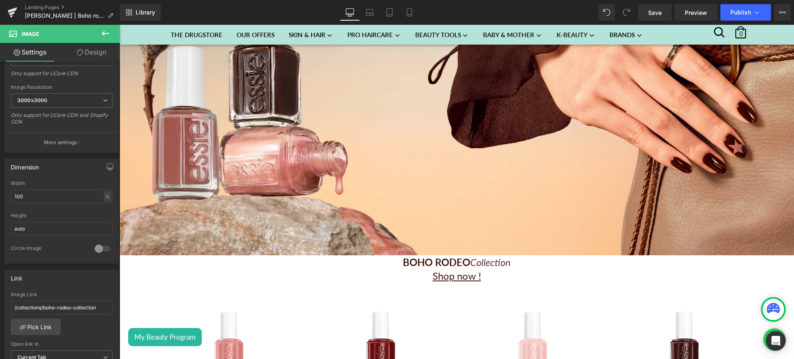
scroll to position [201, 0]
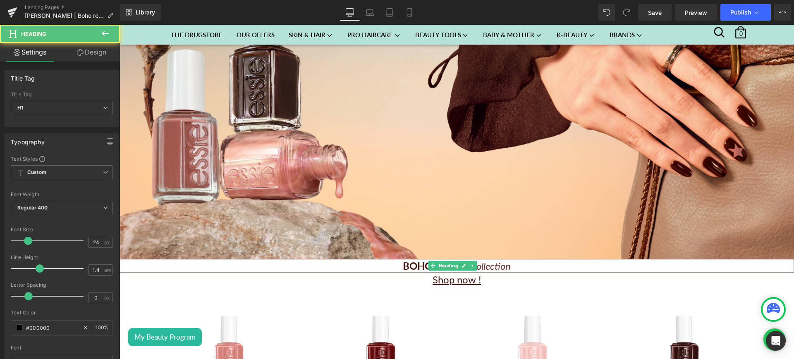
click at [510, 262] on h1 "BOHO RODEO Collection" at bounding box center [456, 266] width 674 height 14
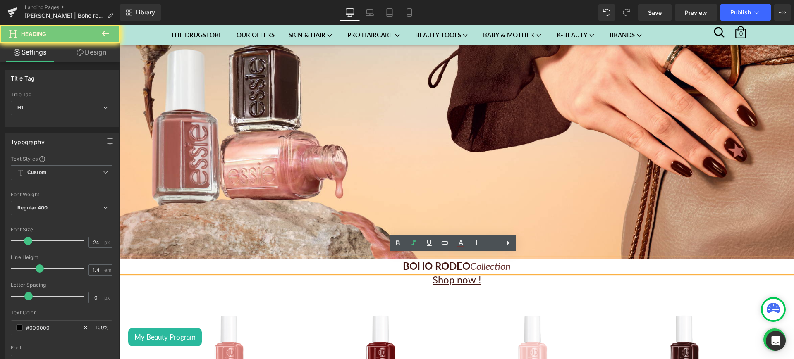
click at [510, 262] on h1 "BOHO RODEO Collection" at bounding box center [456, 266] width 674 height 14
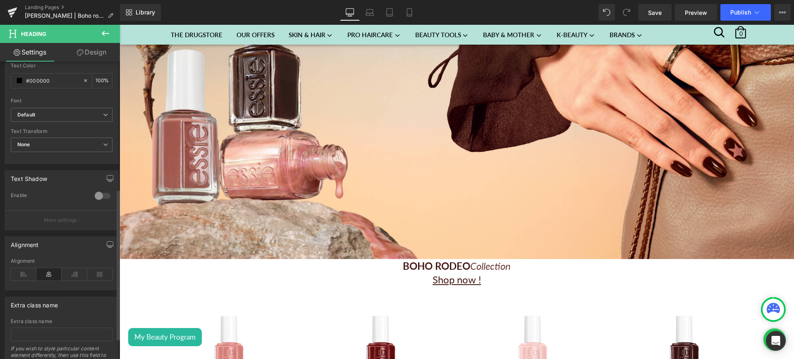
scroll to position [250, 0]
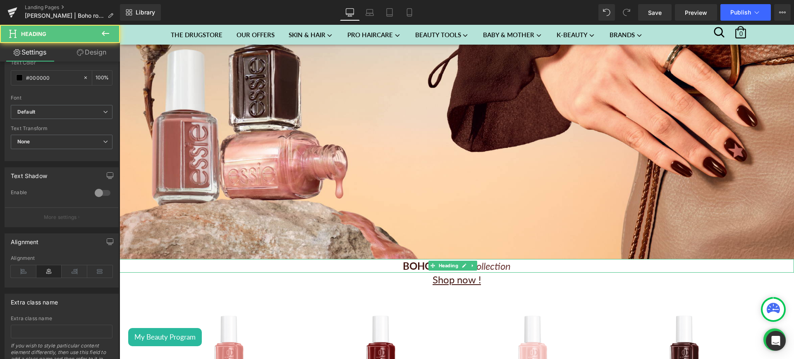
click at [410, 264] on span "BOHO RODEO" at bounding box center [436, 266] width 67 height 12
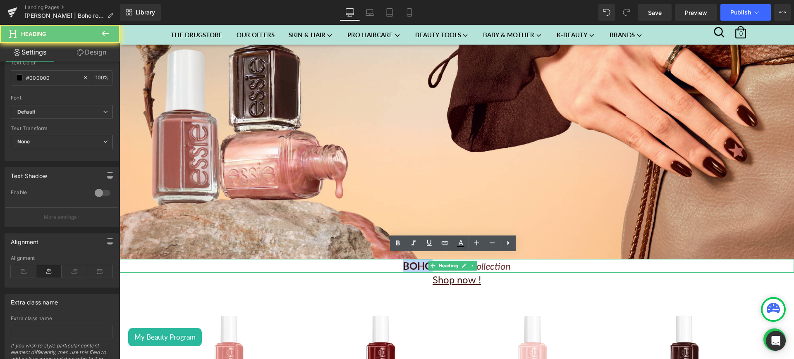
click at [410, 264] on span "BOHO RODEO" at bounding box center [436, 266] width 67 height 12
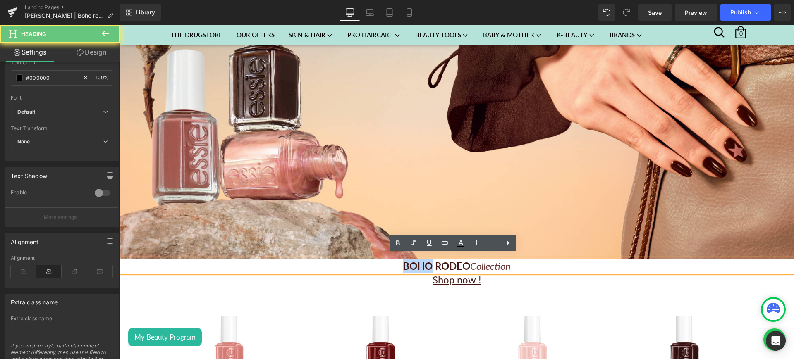
click at [410, 264] on span "BOHO RODEO" at bounding box center [436, 266] width 67 height 12
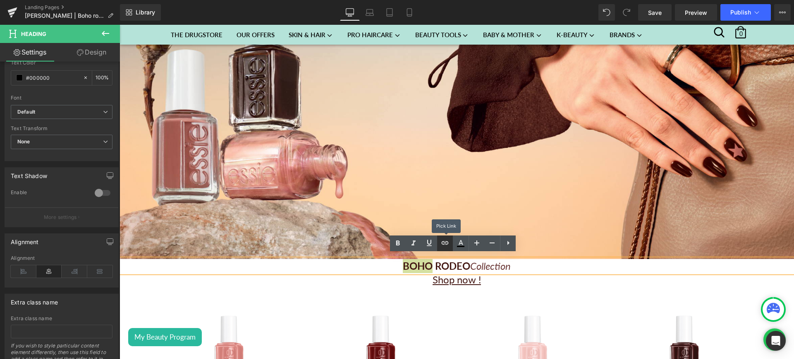
click at [448, 243] on icon at bounding box center [445, 243] width 10 height 10
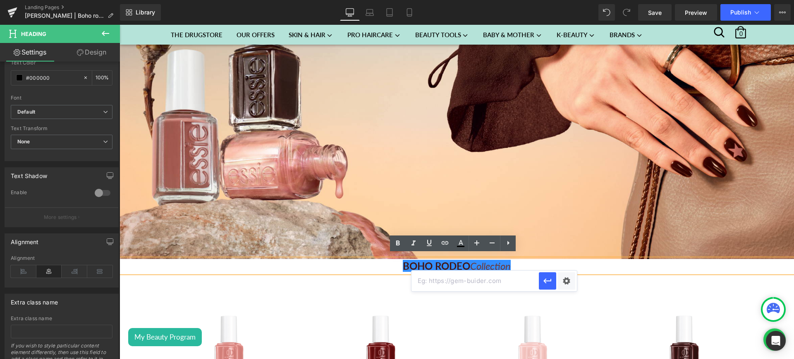
click at [446, 286] on input "text" at bounding box center [474, 281] width 127 height 21
paste input "[URL][DOMAIN_NAME]"
click at [546, 281] on icon "button" at bounding box center [547, 281] width 8 height 5
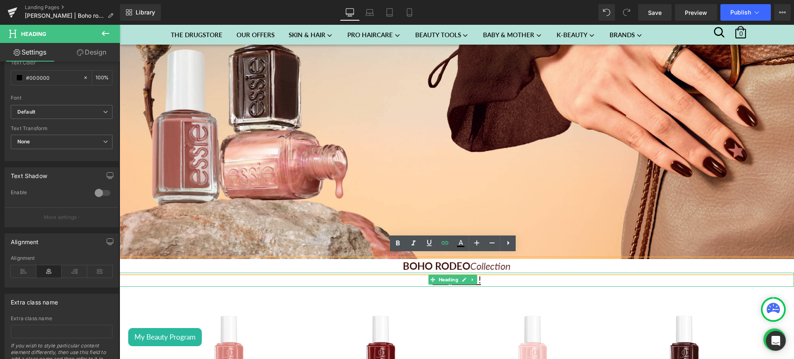
click at [498, 279] on h1 "Shop now !" at bounding box center [456, 280] width 674 height 14
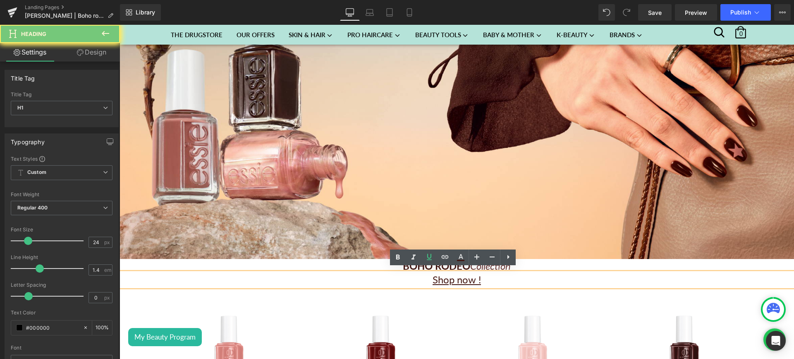
click at [498, 279] on h1 "Shop now !" at bounding box center [456, 280] width 674 height 14
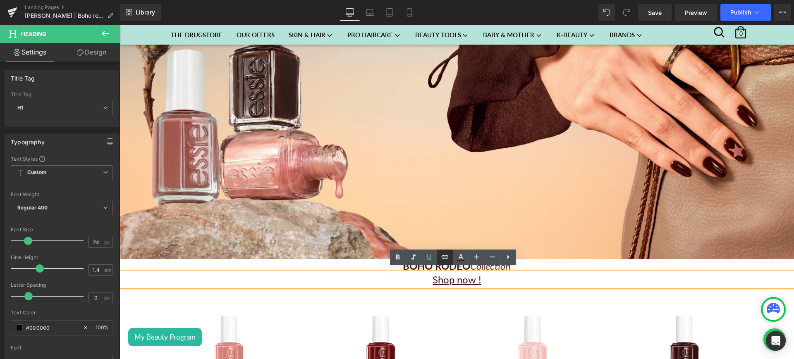
click at [449, 260] on icon at bounding box center [445, 257] width 10 height 10
click at [434, 297] on input "text" at bounding box center [474, 295] width 127 height 21
paste input "[URL][DOMAIN_NAME]"
type input "[URL][DOMAIN_NAME]"
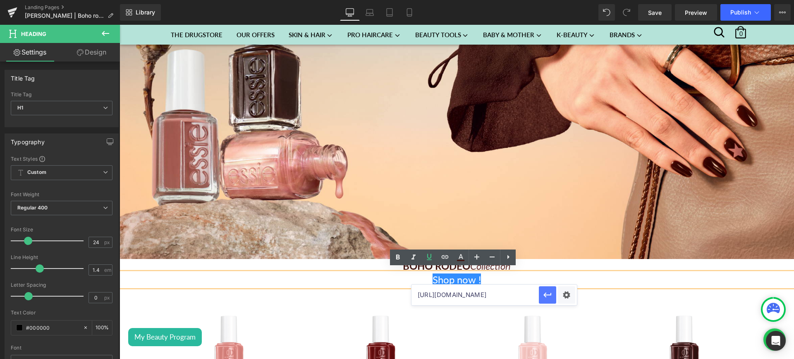
scroll to position [0, 0]
click at [546, 296] on icon "button" at bounding box center [547, 295] width 10 height 10
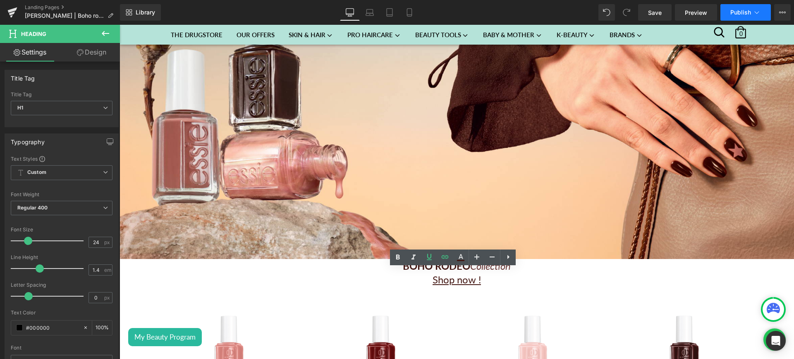
click at [730, 7] on button "Publish" at bounding box center [745, 12] width 50 height 17
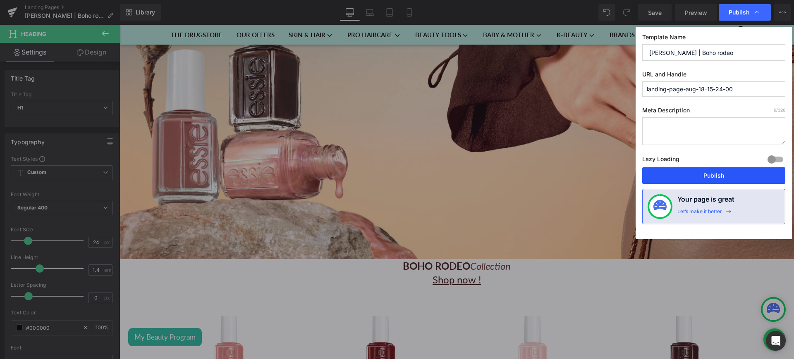
click at [686, 170] on button "Publish" at bounding box center [713, 175] width 143 height 17
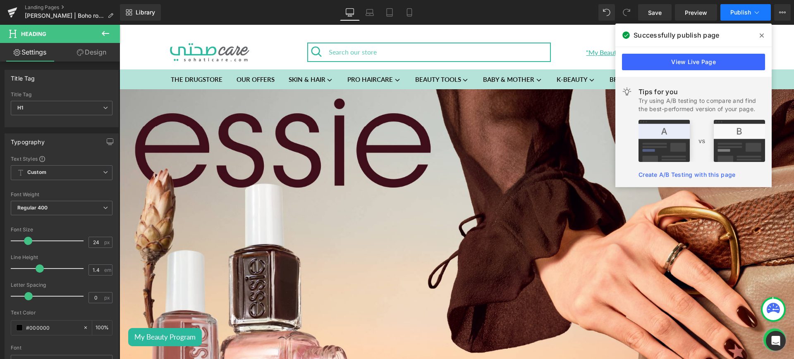
click at [751, 14] on button "Publish" at bounding box center [745, 12] width 50 height 17
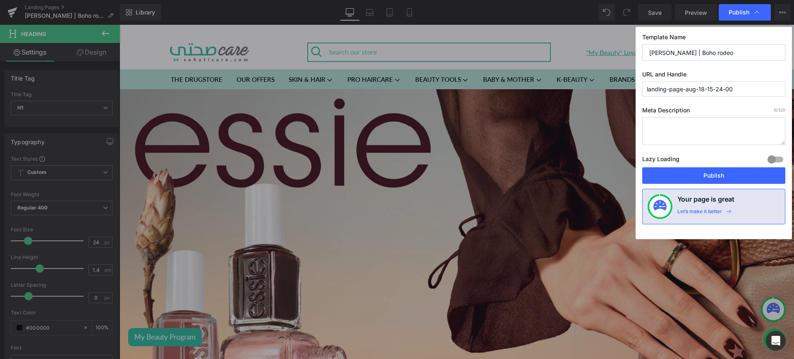
click at [710, 88] on input "landing-page-aug-18-15-24-00" at bounding box center [713, 88] width 143 height 15
type input "b"
type input "[PERSON_NAME]-boho-rodeo"
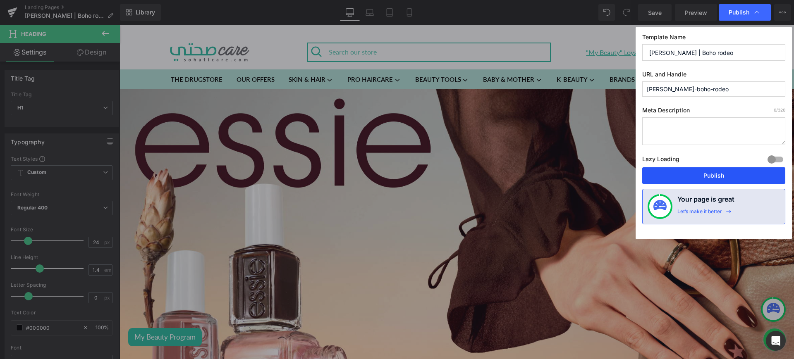
click at [716, 181] on button "Publish" at bounding box center [713, 175] width 143 height 17
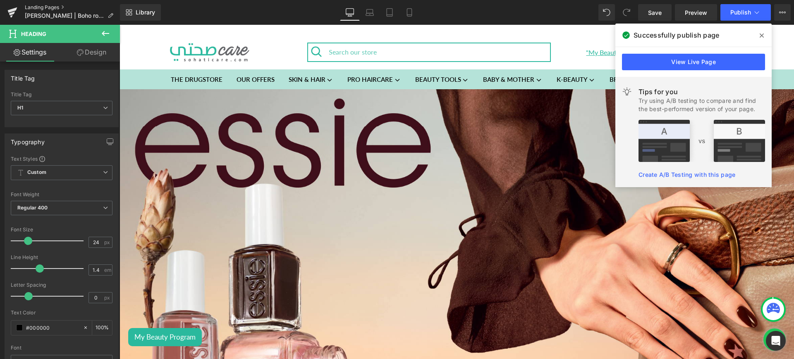
click at [50, 6] on link "Landing Pages" at bounding box center [72, 7] width 95 height 7
